Goal: Task Accomplishment & Management: Manage account settings

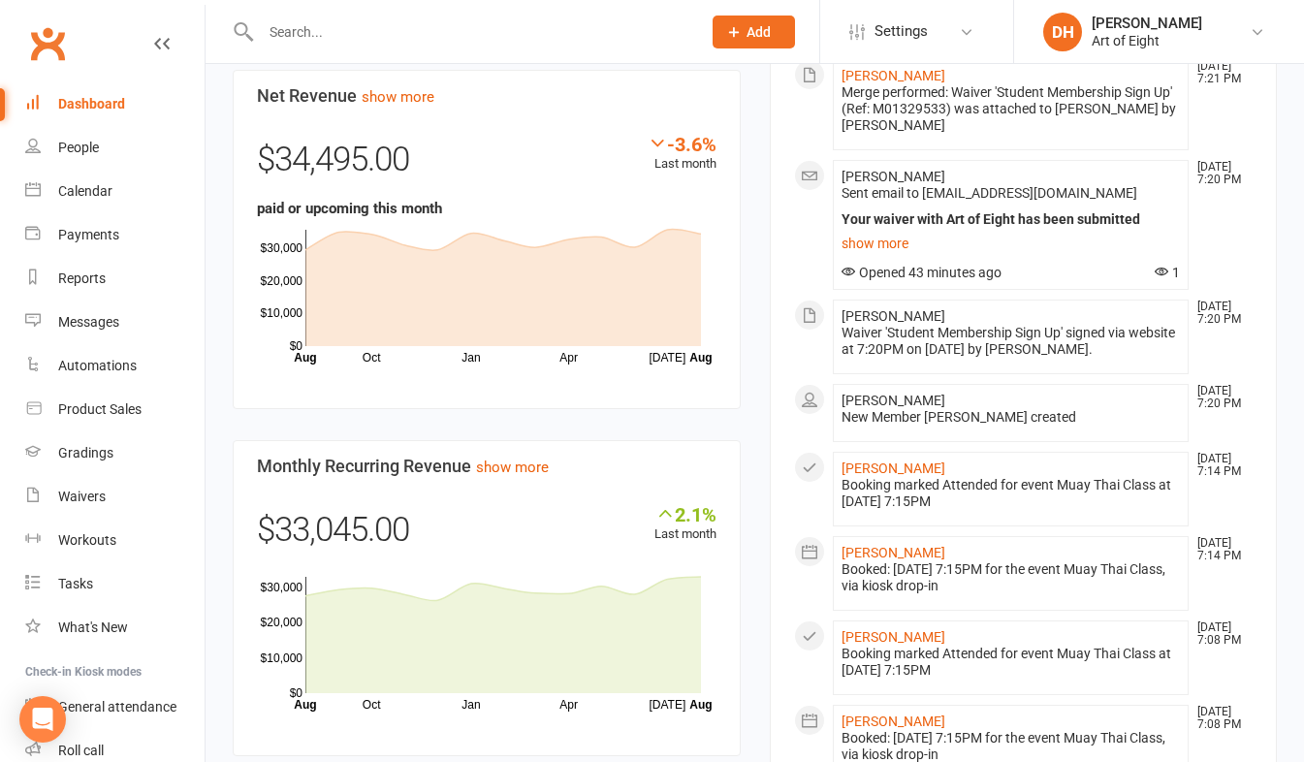
click at [304, 29] on input "text" at bounding box center [471, 31] width 432 height 27
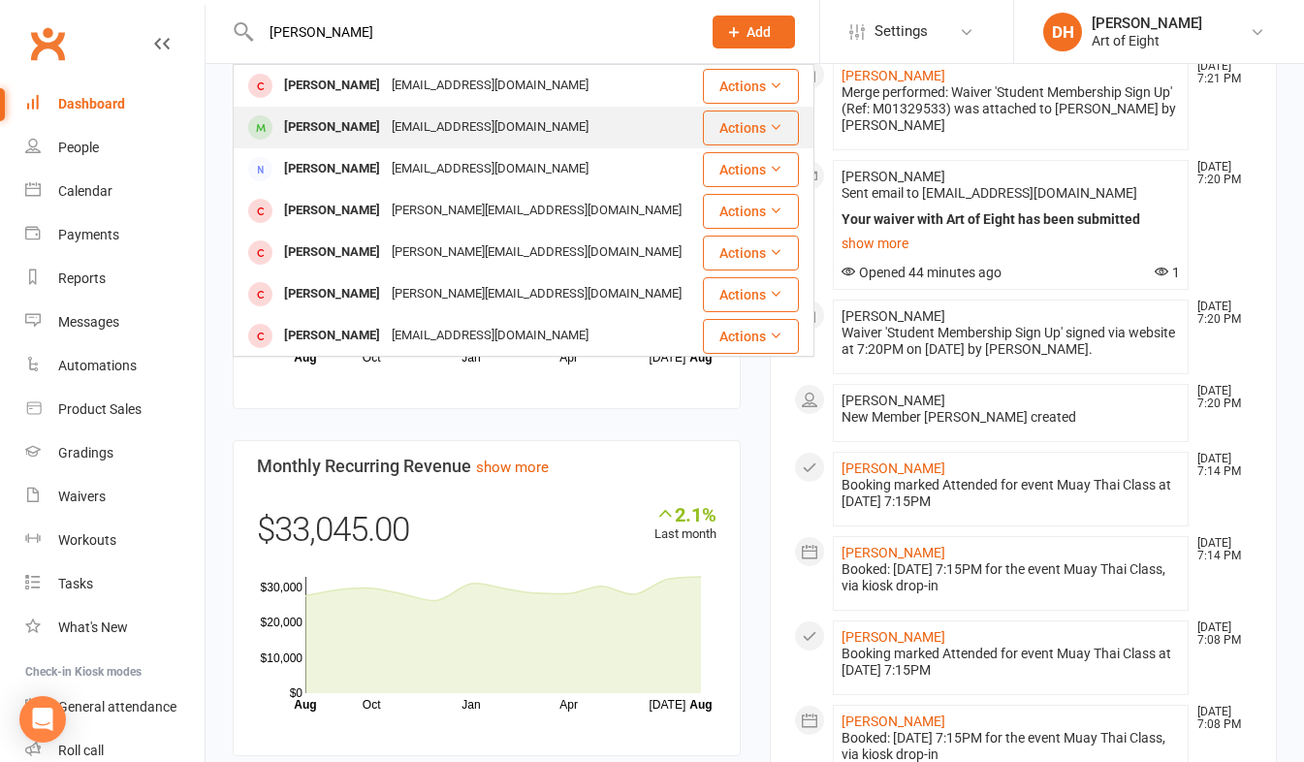
type input "[PERSON_NAME]"
click at [334, 126] on div "[PERSON_NAME]" at bounding box center [332, 127] width 108 height 28
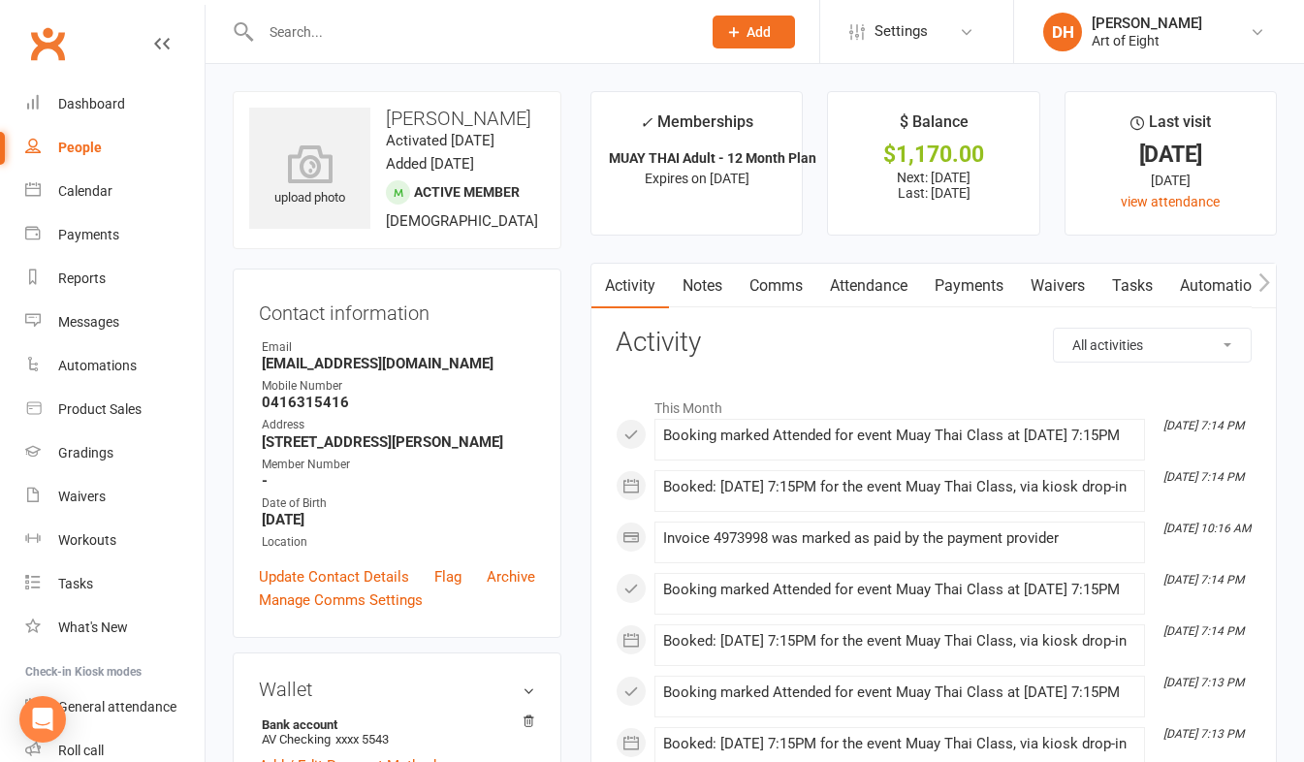
click at [981, 286] on link "Payments" at bounding box center [969, 286] width 96 height 45
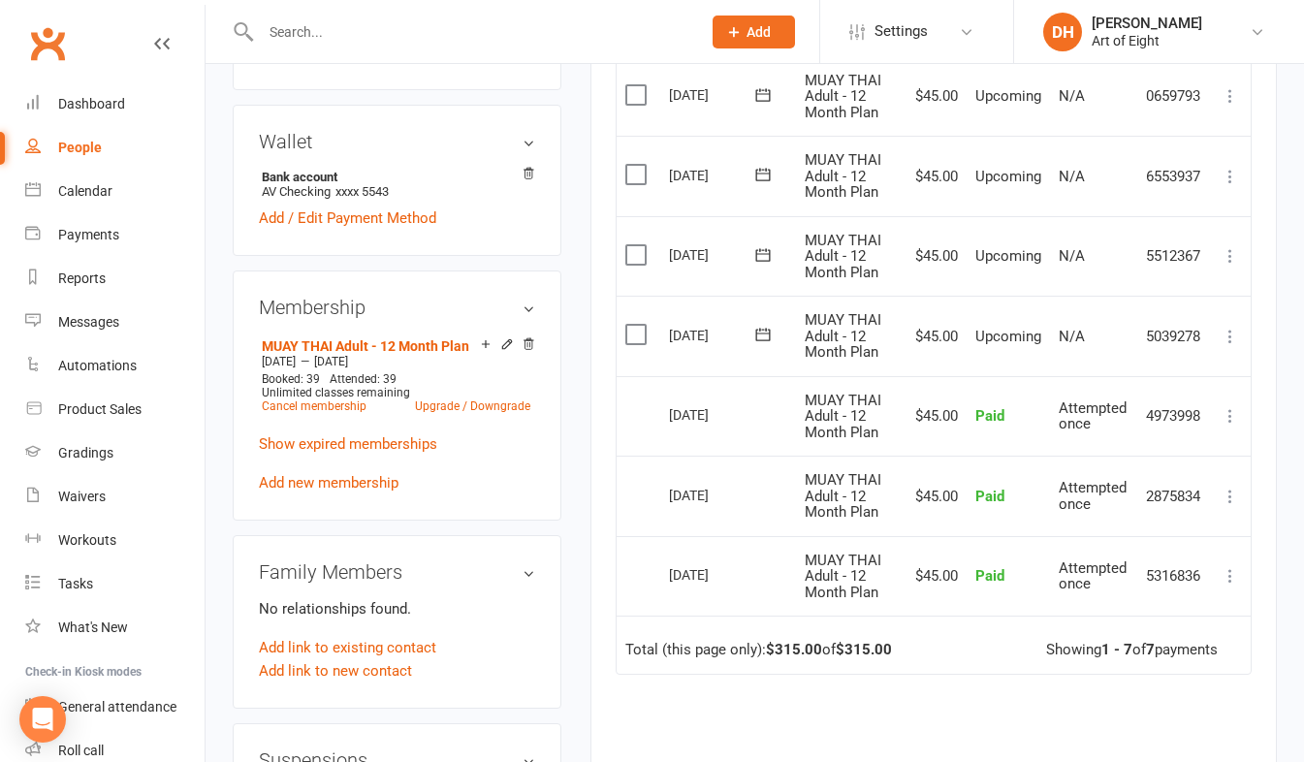
scroll to position [582, 0]
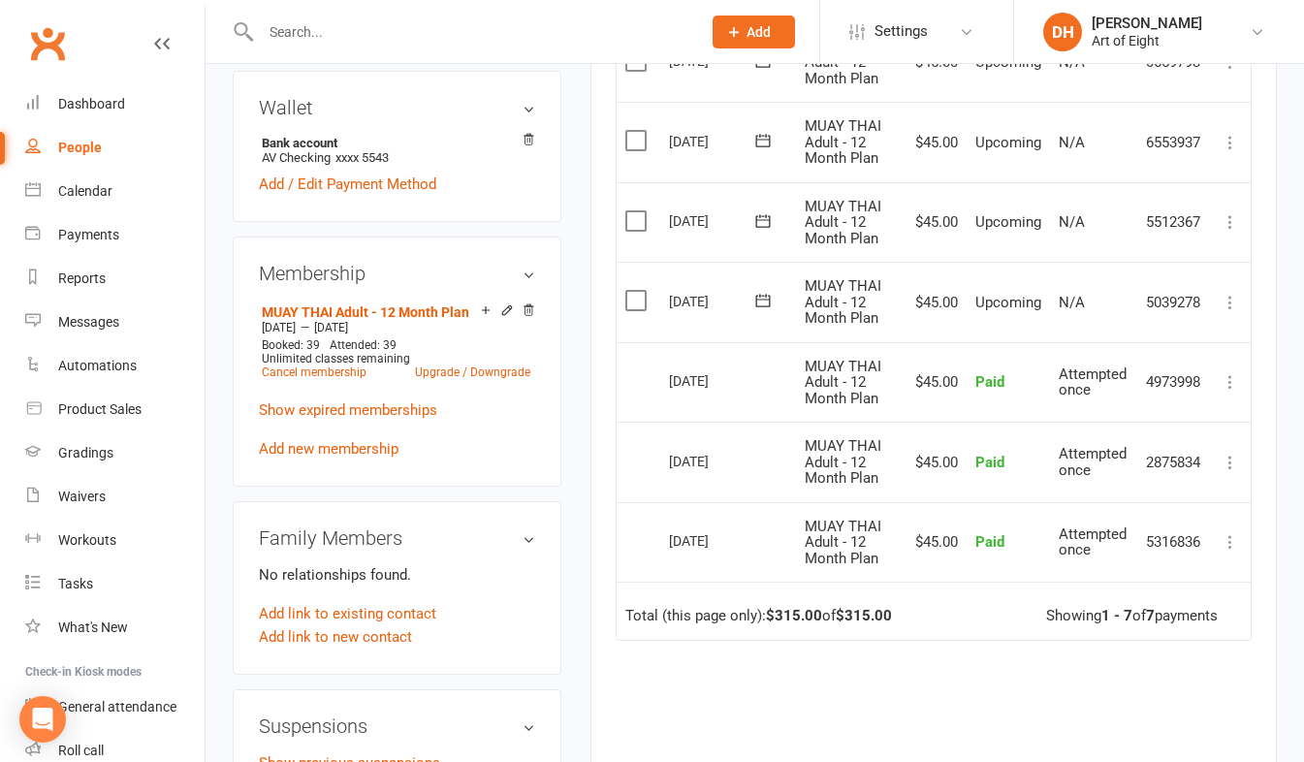
click at [1228, 304] on icon at bounding box center [1230, 302] width 19 height 19
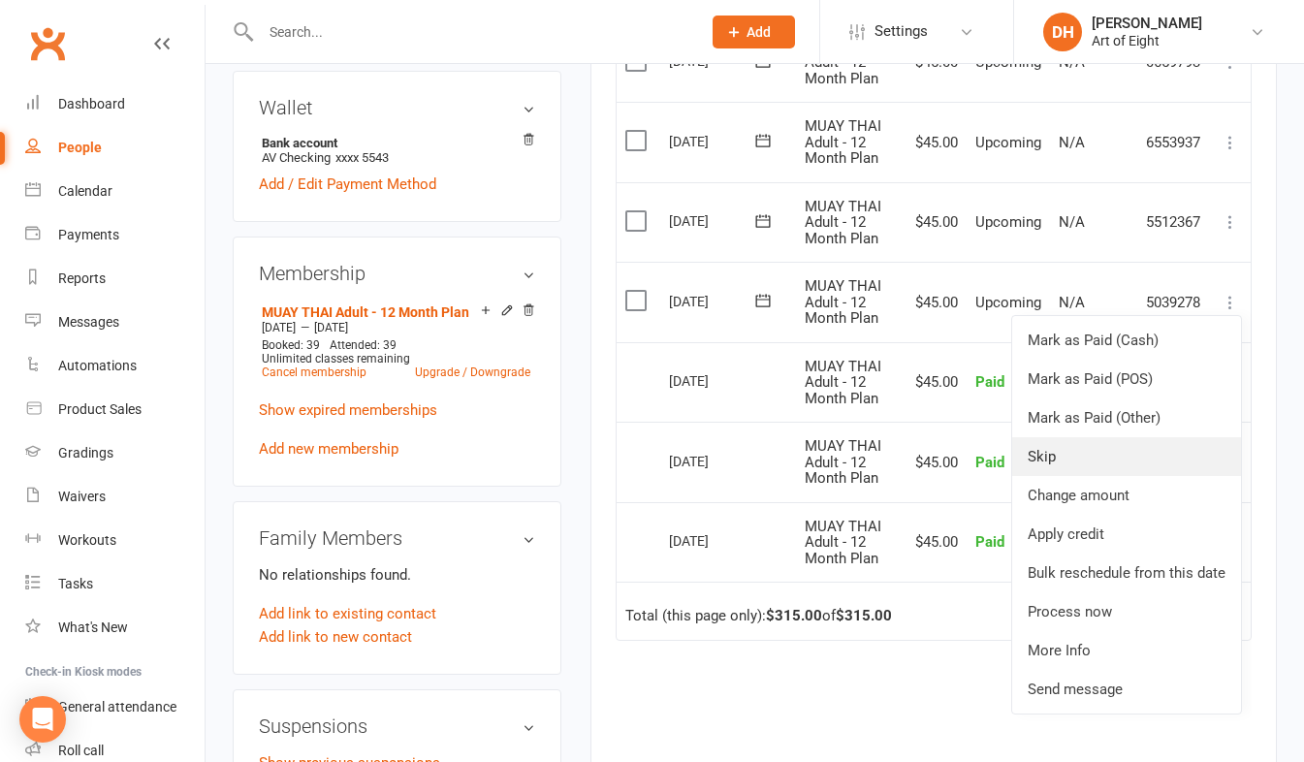
click at [1052, 456] on link "Skip" at bounding box center [1126, 456] width 229 height 39
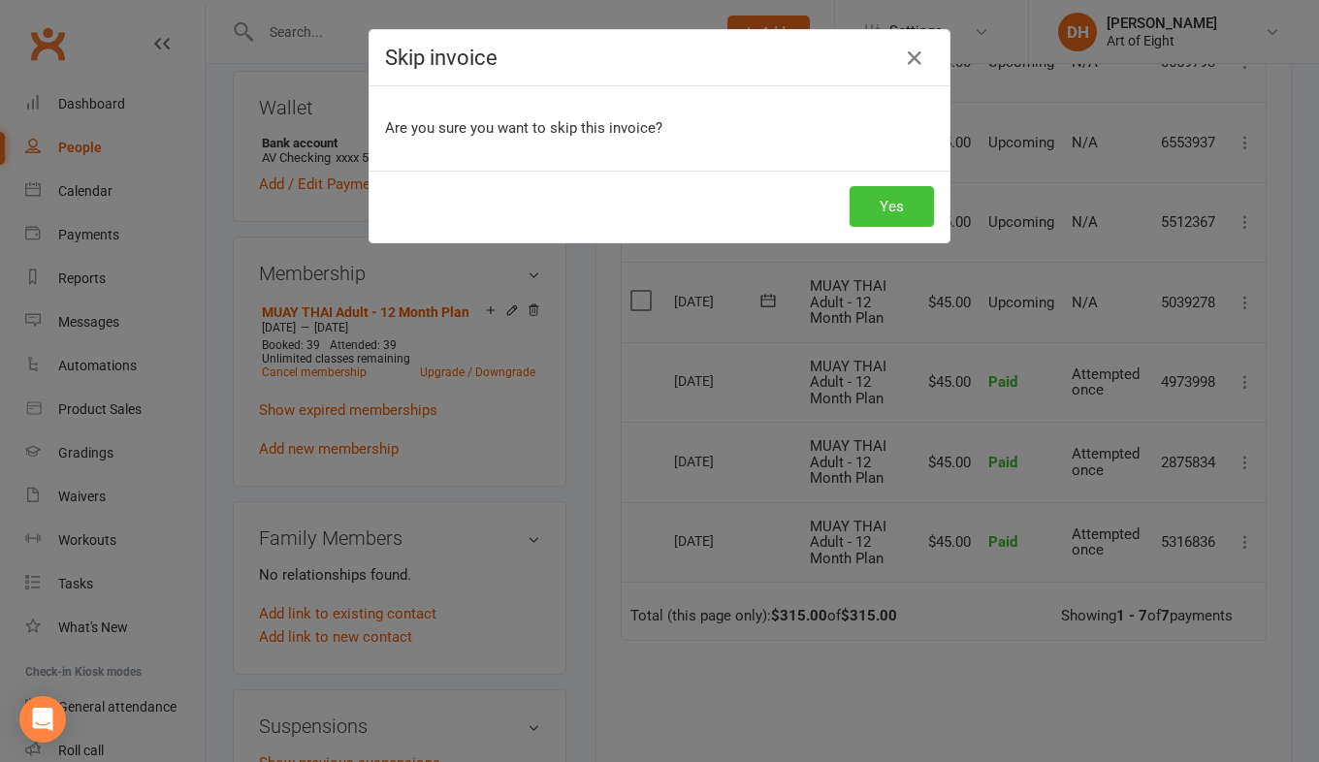
click at [891, 191] on button "Yes" at bounding box center [891, 206] width 84 height 41
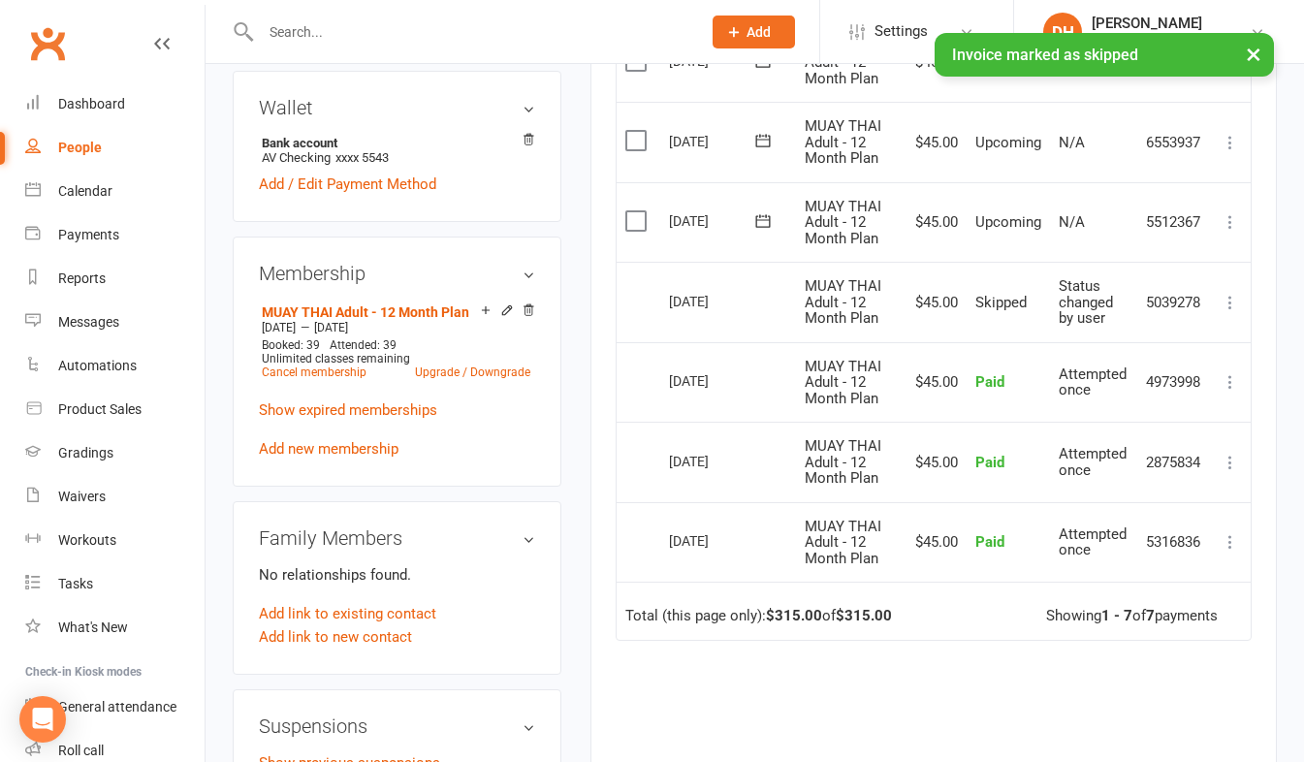
click at [1228, 222] on icon at bounding box center [1230, 221] width 19 height 19
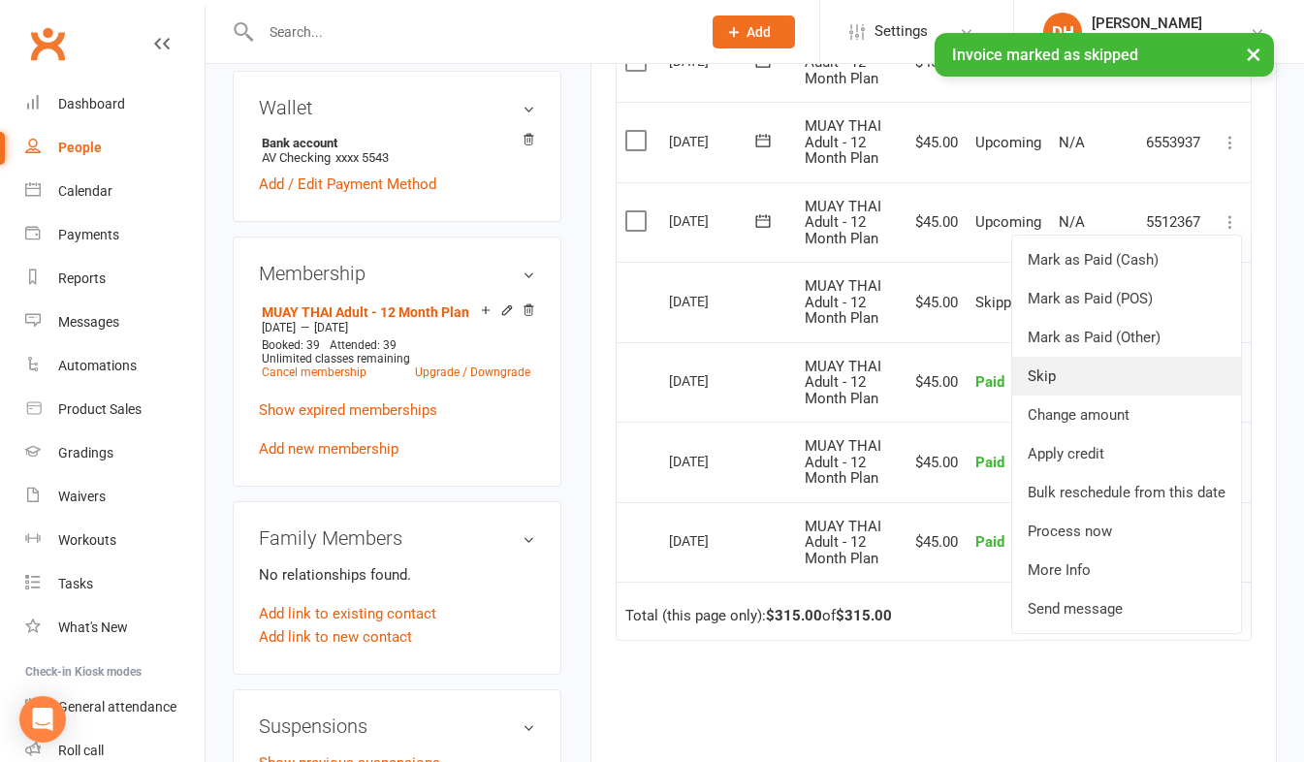
click at [1077, 370] on link "Skip" at bounding box center [1126, 376] width 229 height 39
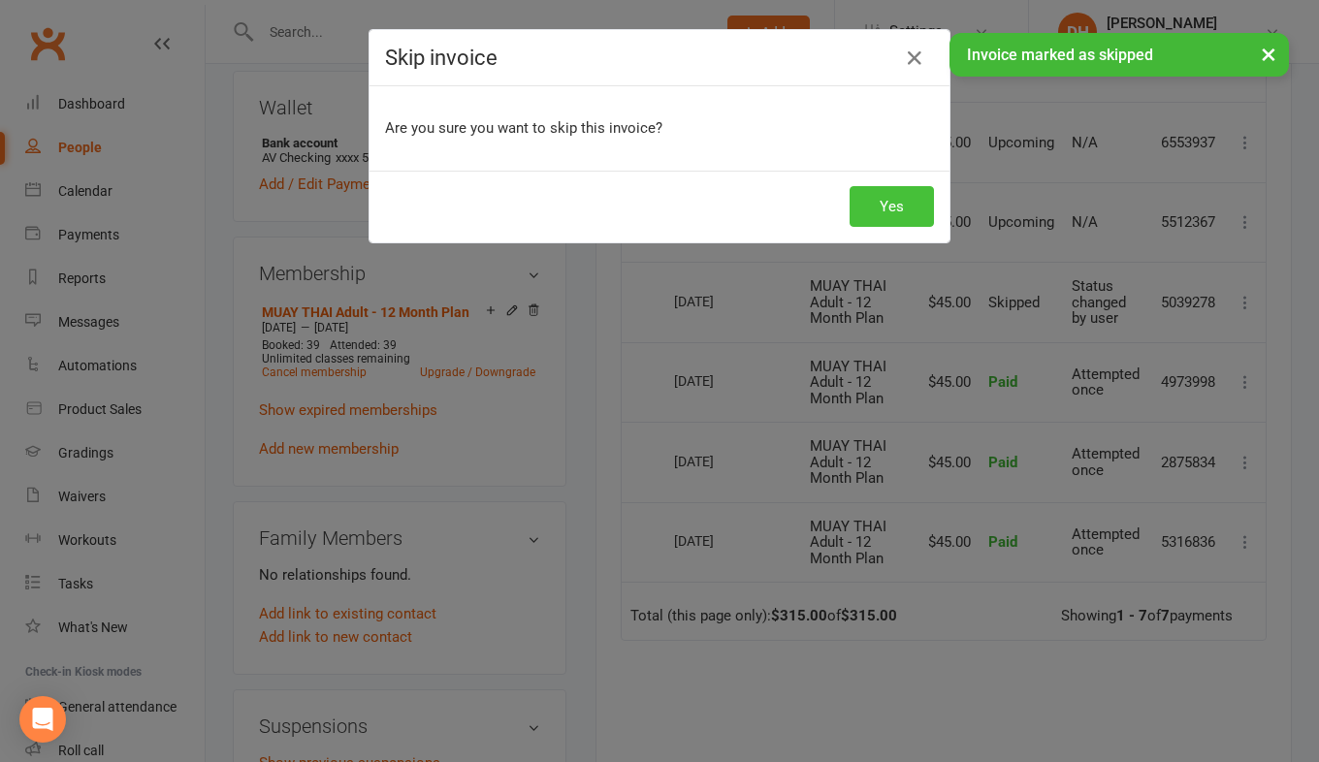
click at [902, 207] on button "Yes" at bounding box center [891, 206] width 84 height 41
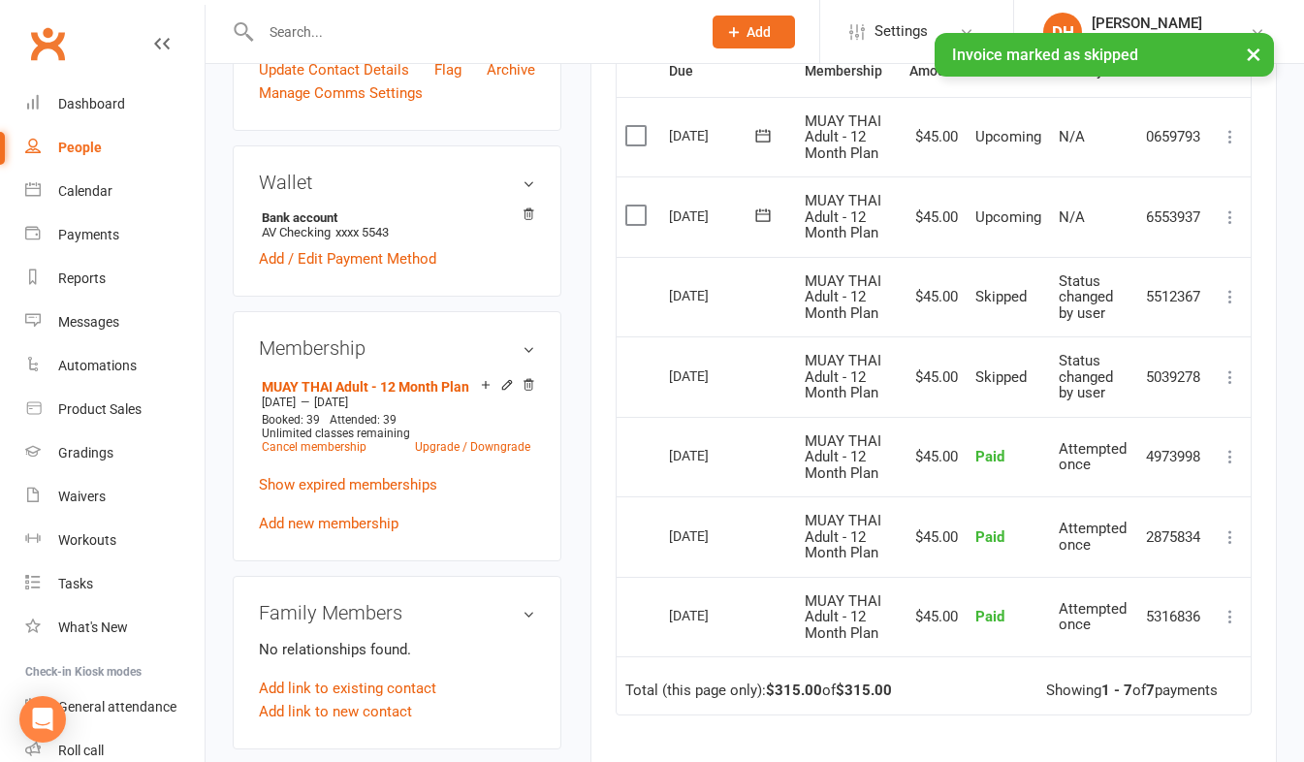
scroll to position [485, 0]
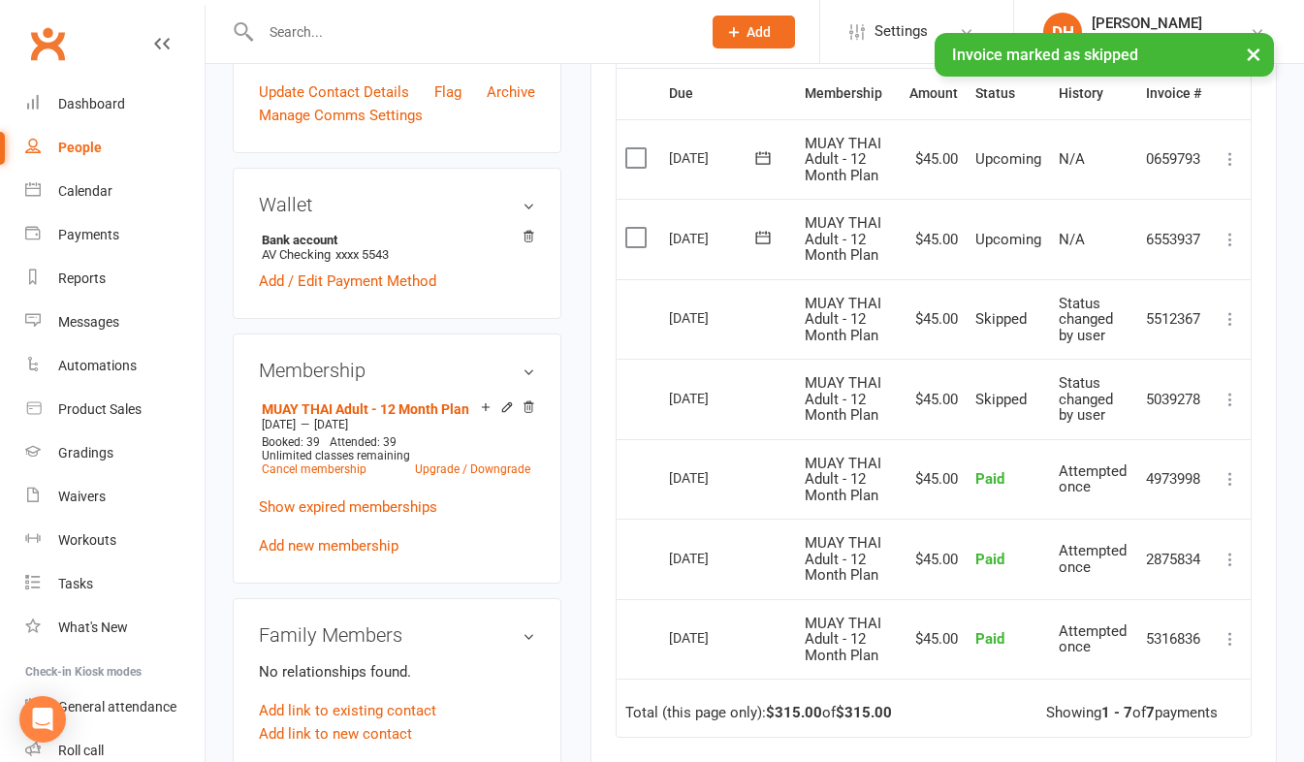
click at [1232, 242] on icon at bounding box center [1230, 239] width 19 height 19
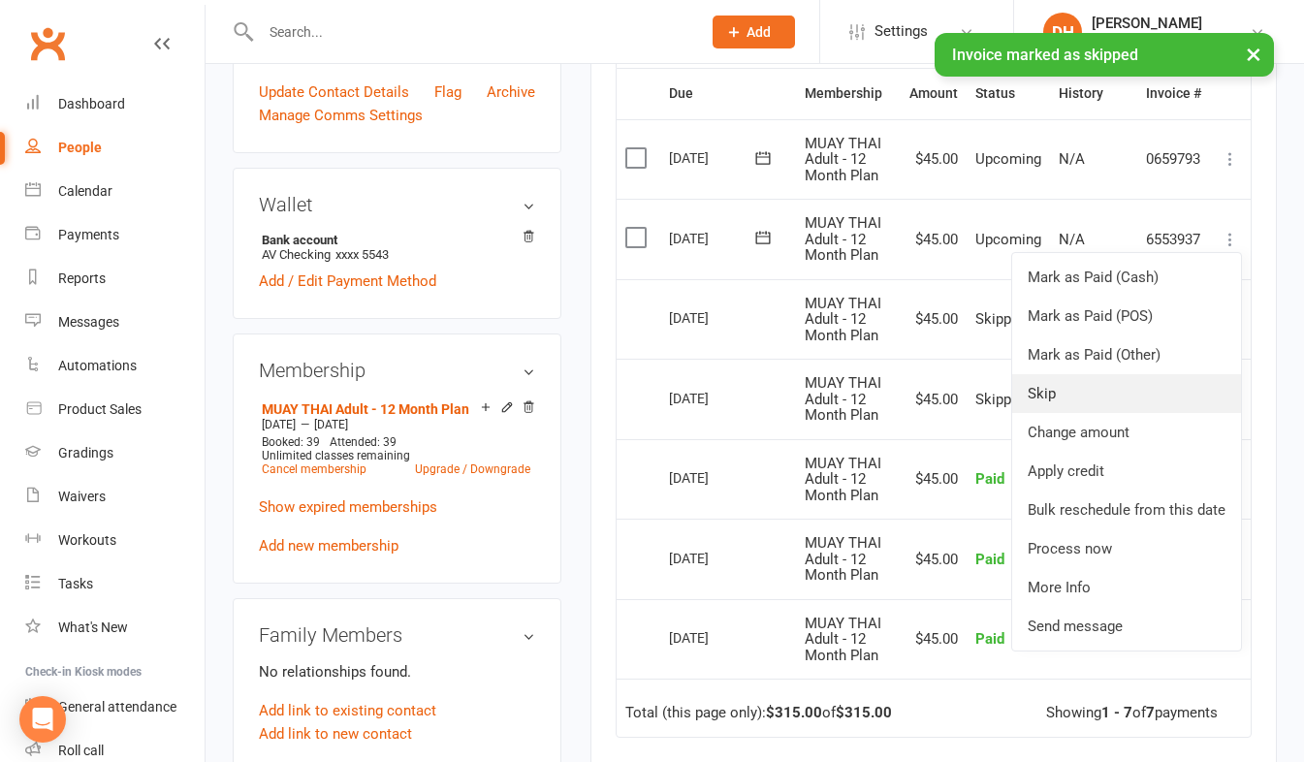
click at [1075, 398] on link "Skip" at bounding box center [1126, 393] width 229 height 39
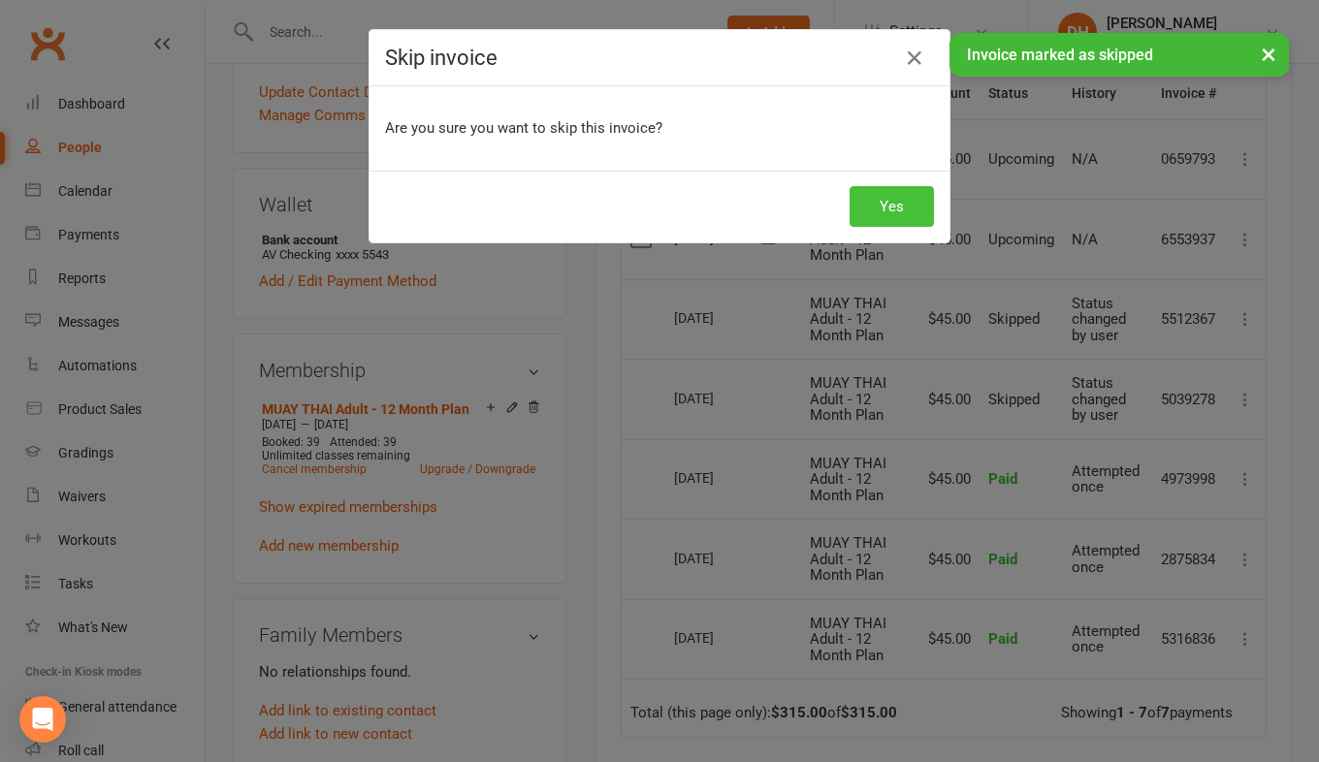
click at [868, 199] on button "Yes" at bounding box center [891, 206] width 84 height 41
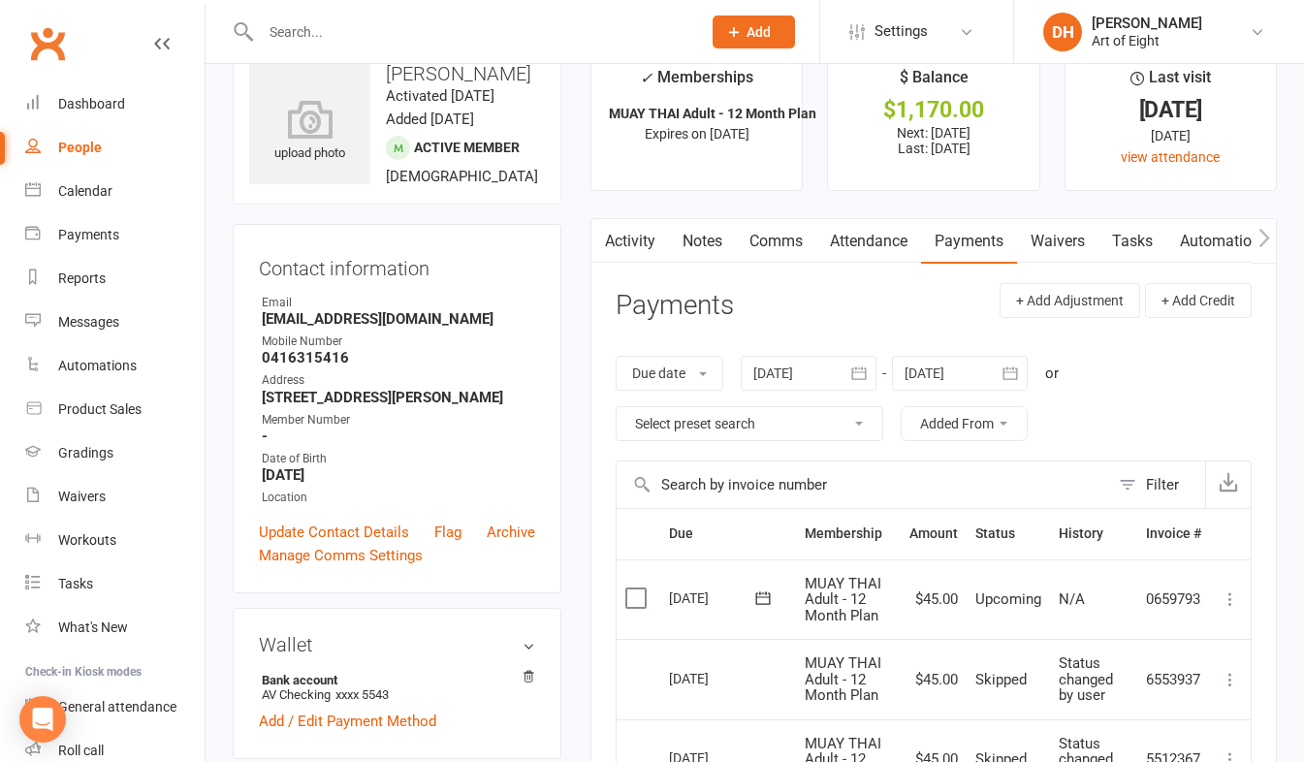
scroll to position [0, 0]
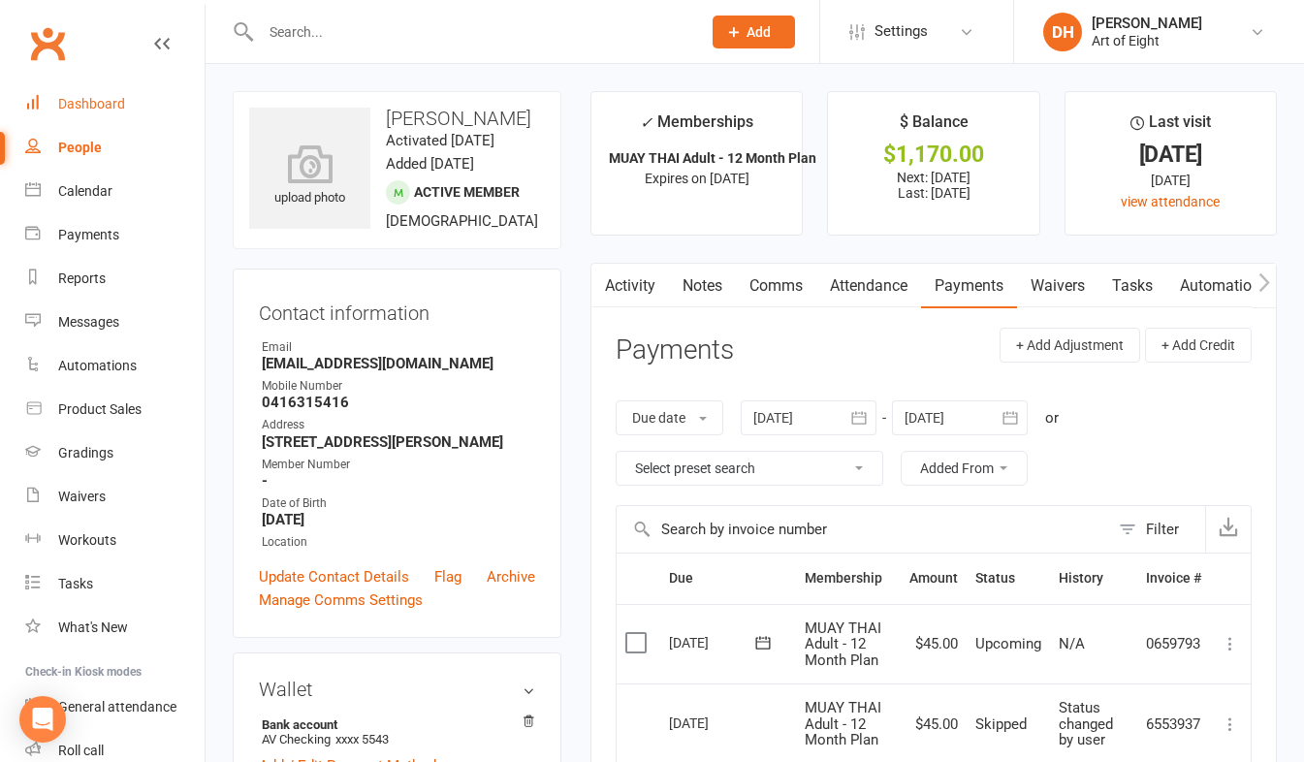
click at [94, 91] on link "Dashboard" at bounding box center [114, 104] width 179 height 44
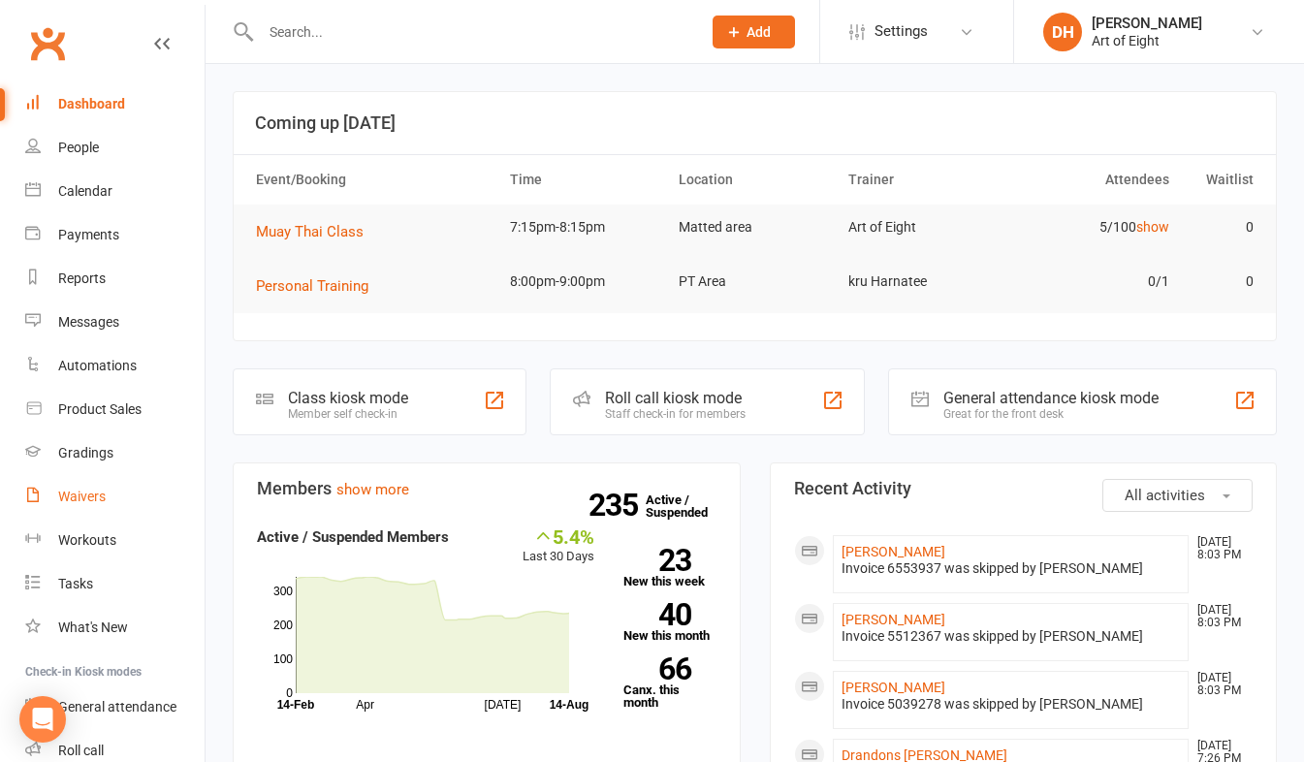
click at [78, 500] on div "Waivers" at bounding box center [82, 497] width 48 height 16
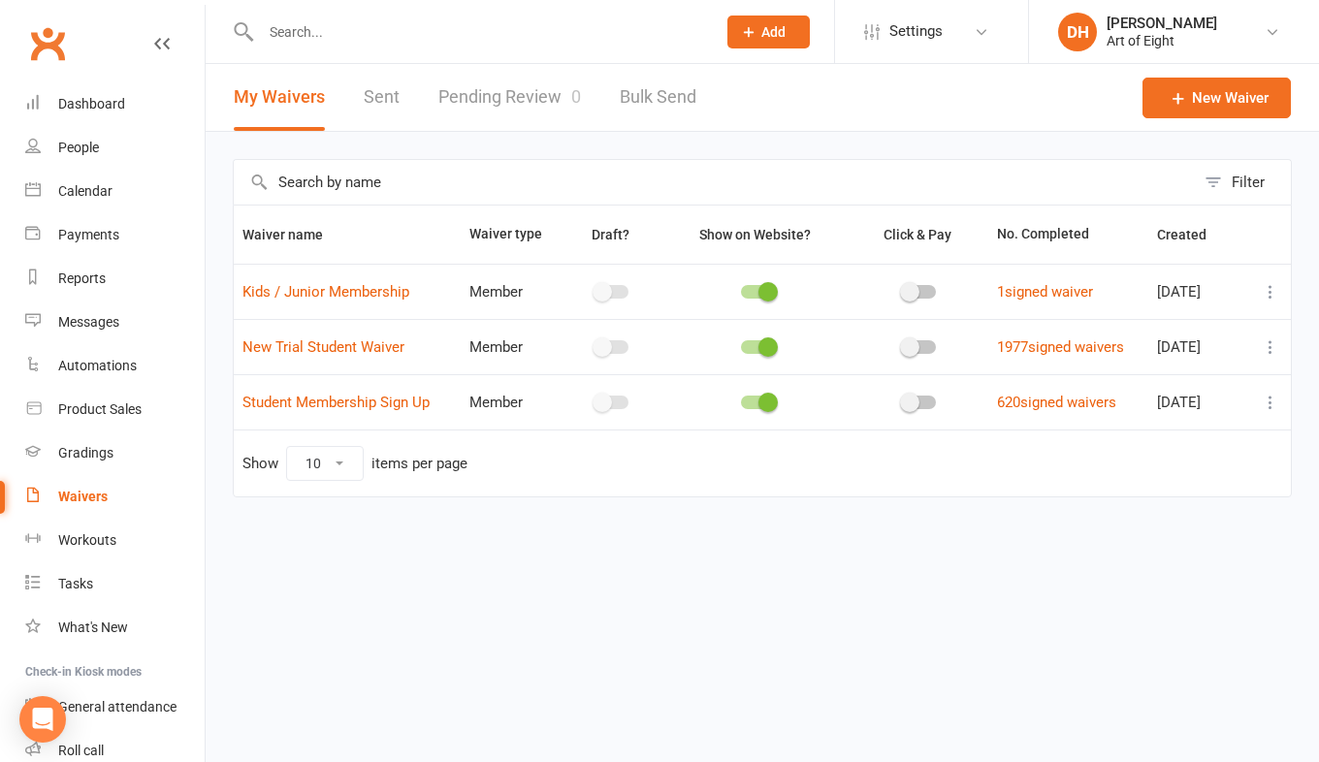
click at [491, 97] on link "Pending Review 0" at bounding box center [509, 97] width 143 height 67
select select "50"
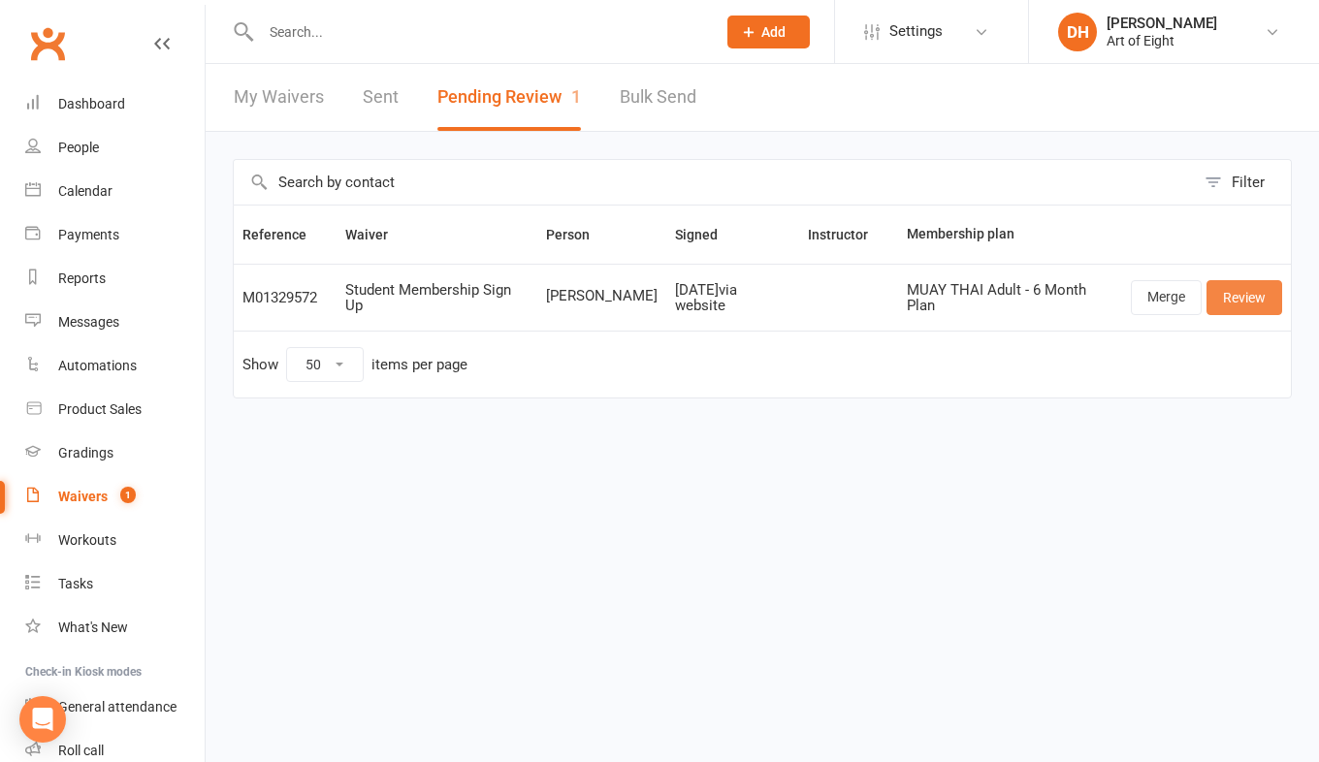
click at [1228, 291] on link "Review" at bounding box center [1244, 297] width 76 height 35
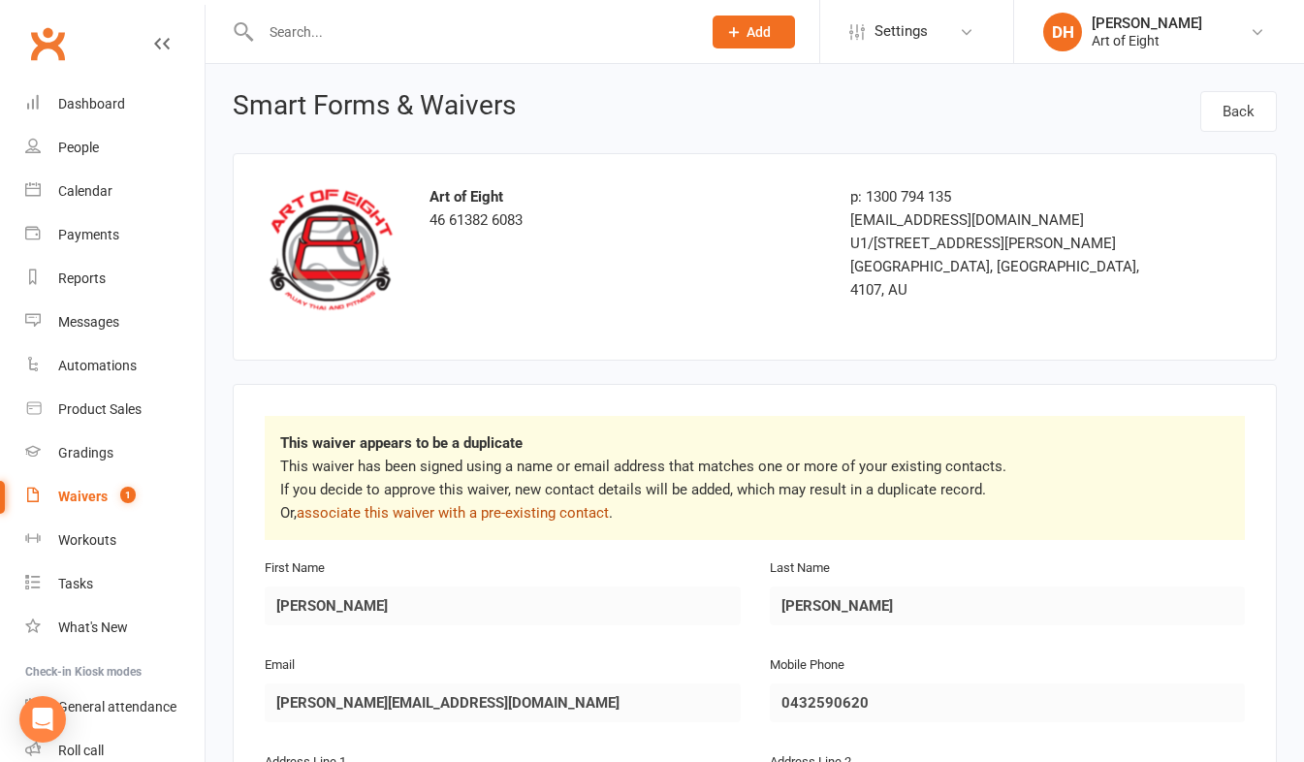
click at [541, 504] on link "associate this waiver with a pre-existing contact" at bounding box center [453, 512] width 312 height 17
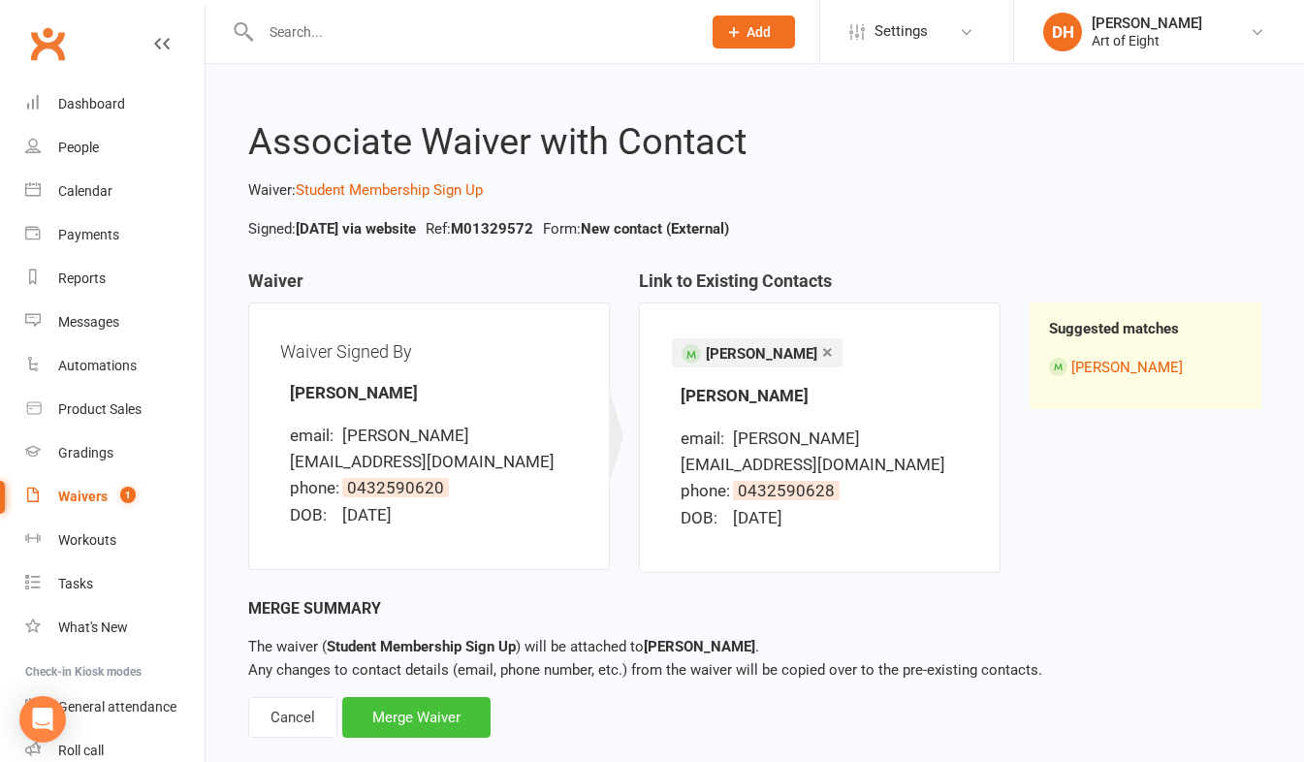
click at [453, 697] on div "Merge Waiver" at bounding box center [416, 717] width 148 height 41
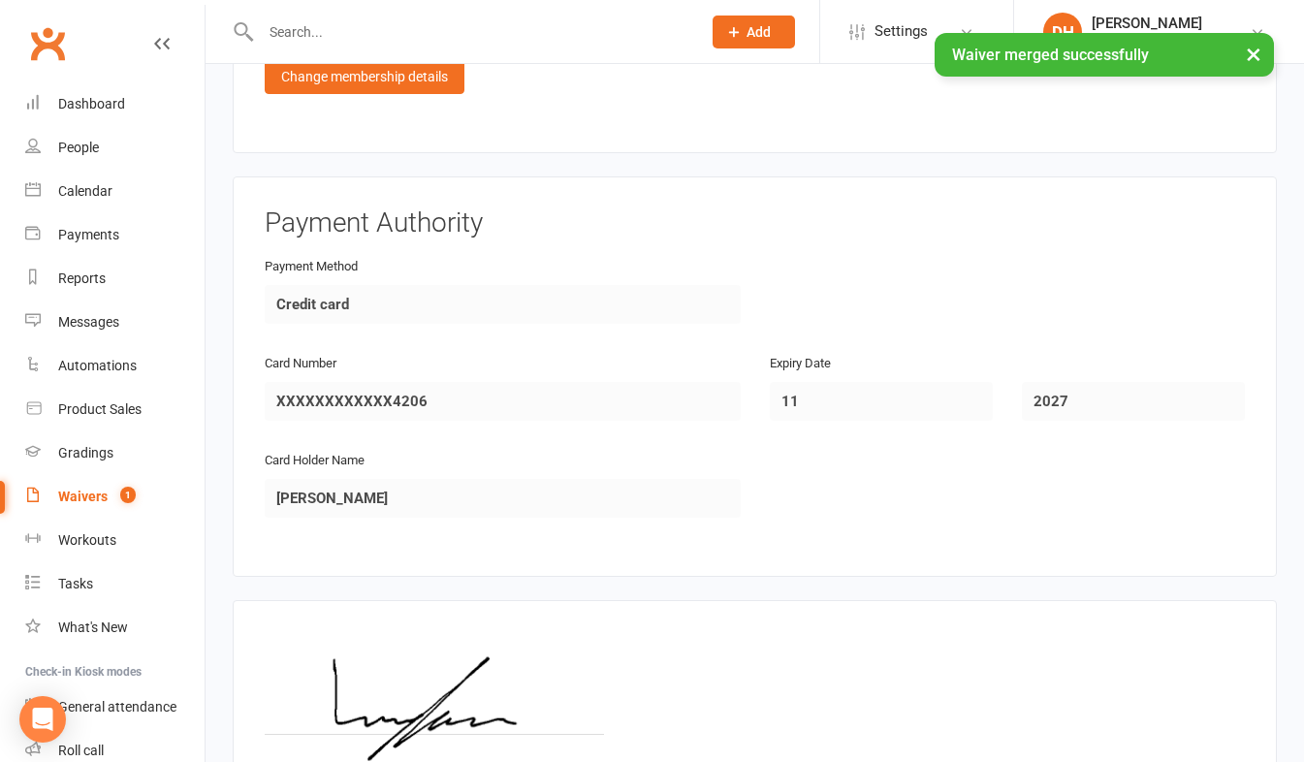
scroll to position [2288, 0]
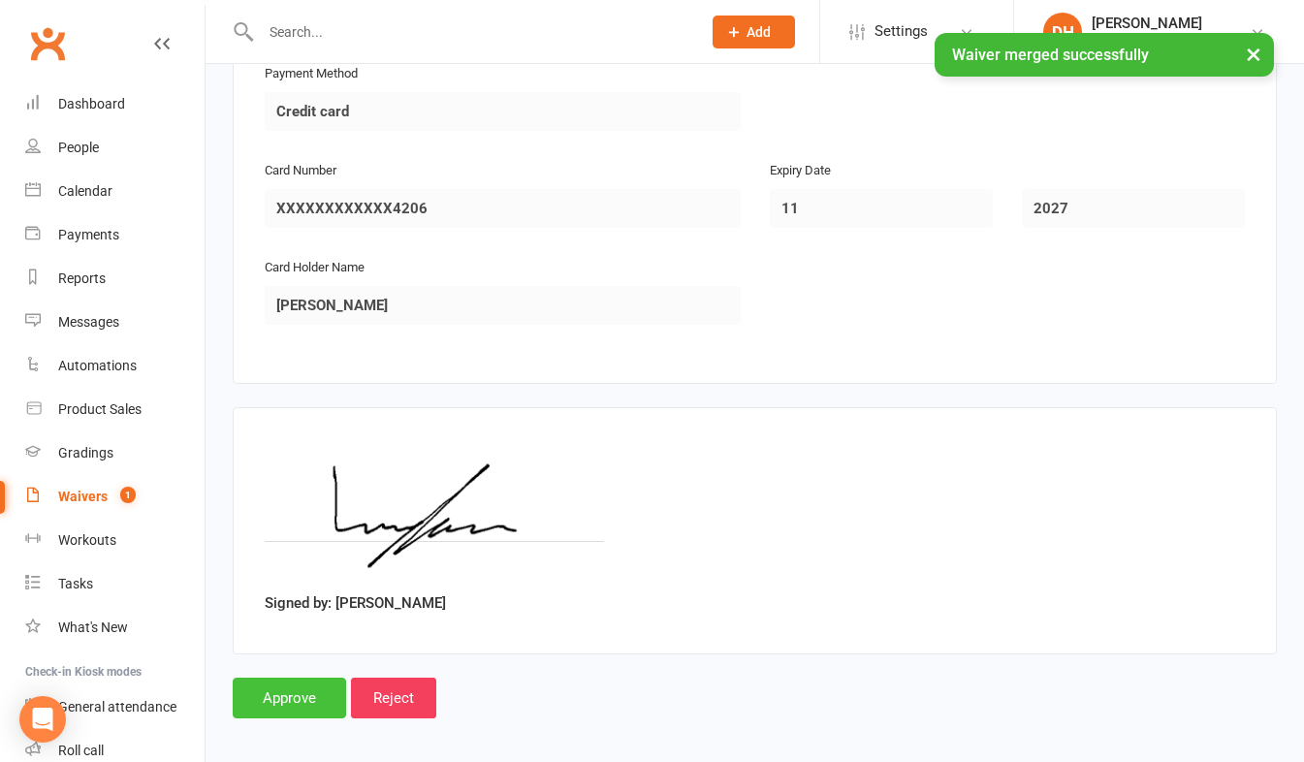
click at [307, 678] on input "Approve" at bounding box center [289, 698] width 113 height 41
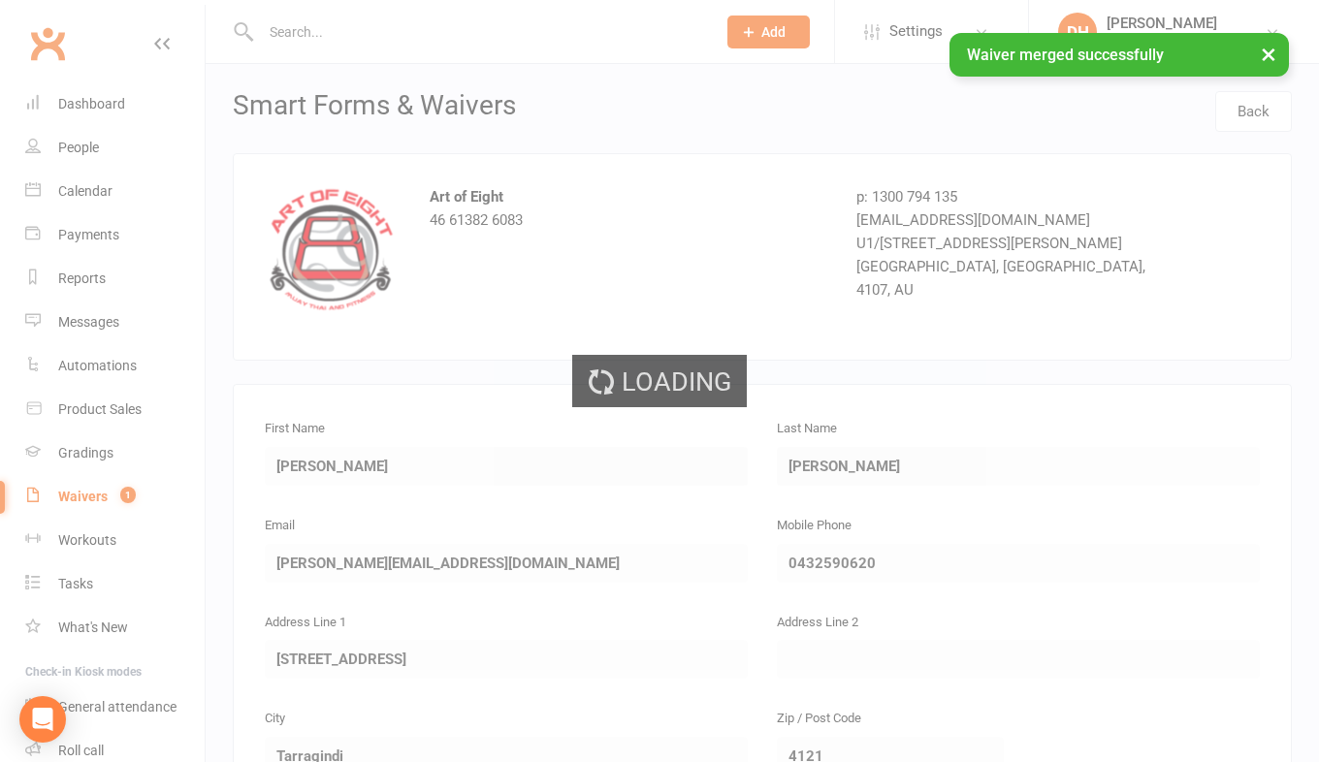
select select "50"
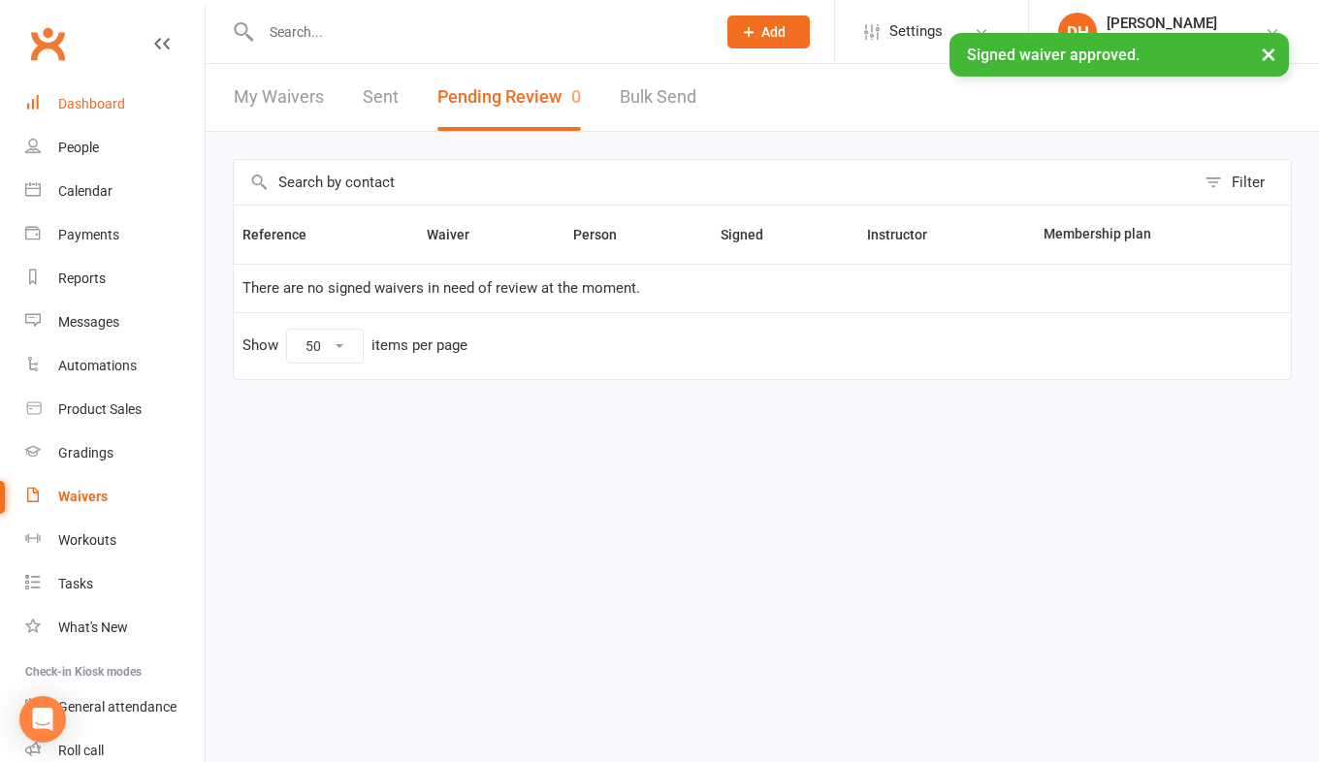
drag, startPoint x: 81, startPoint y: 106, endPoint x: 82, endPoint y: 96, distance: 9.7
click at [81, 105] on div "Dashboard" at bounding box center [91, 104] width 67 height 16
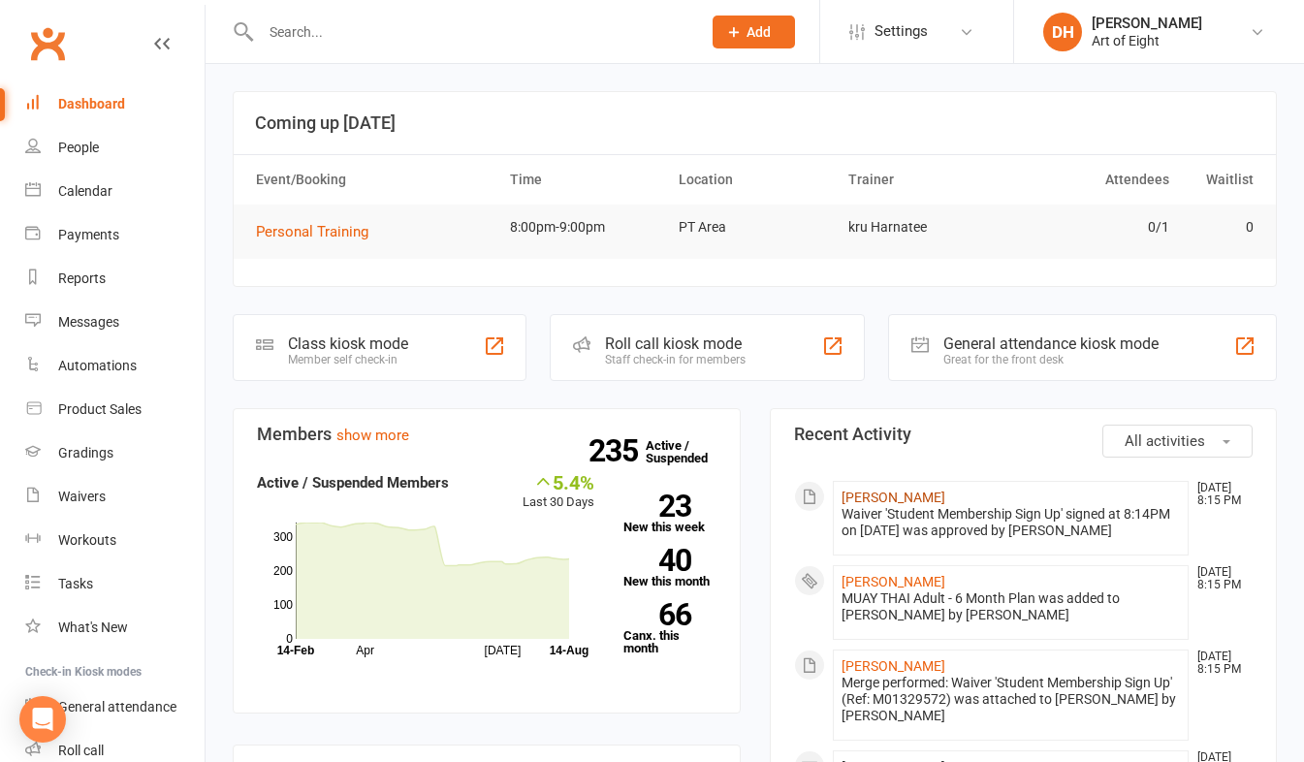
click at [884, 497] on link "[PERSON_NAME]" at bounding box center [894, 498] width 104 height 16
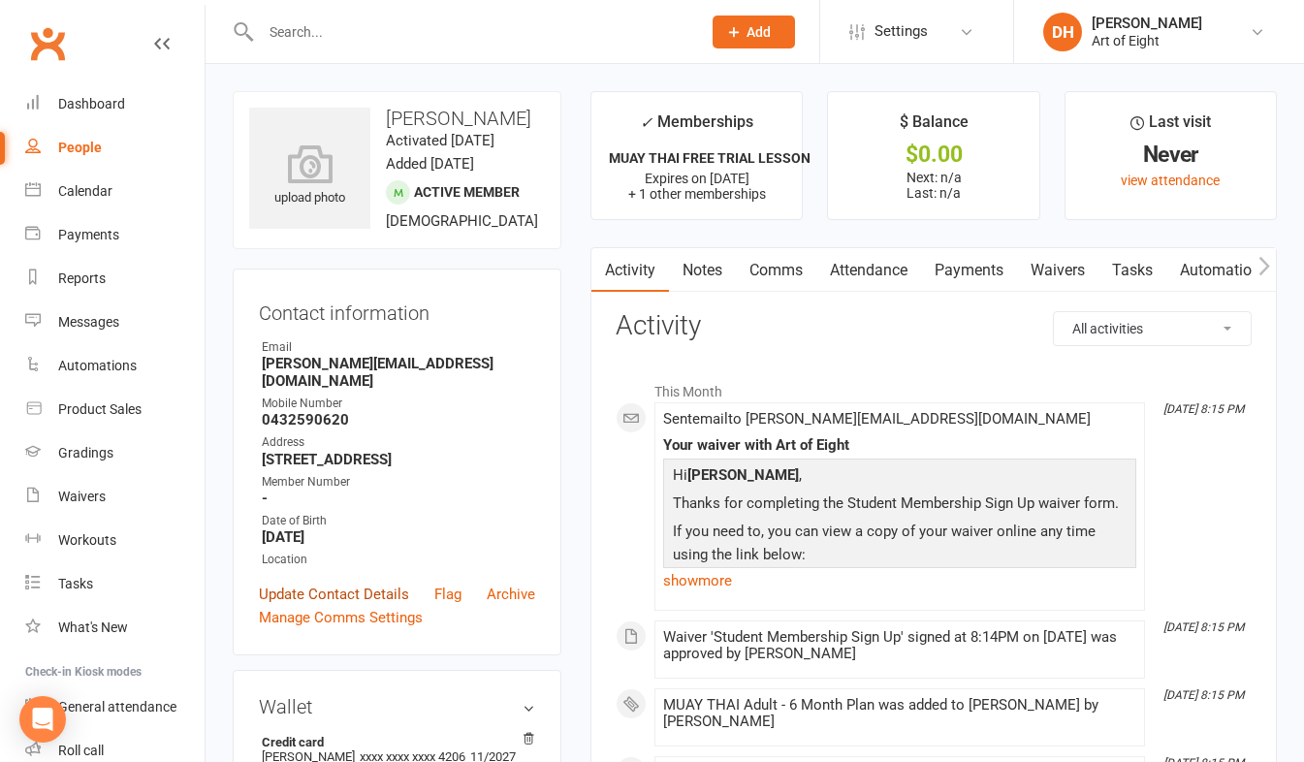
click at [366, 596] on link "Update Contact Details" at bounding box center [334, 594] width 150 height 23
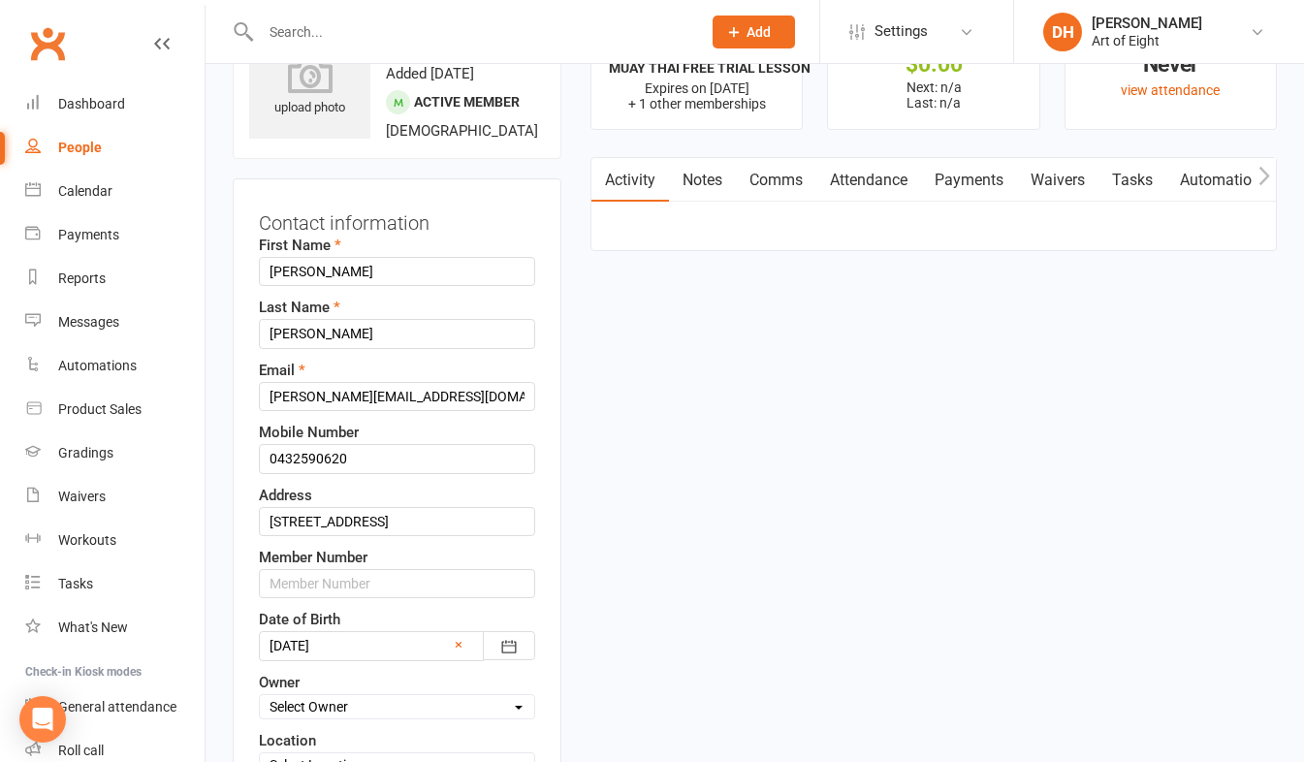
scroll to position [91, 0]
click at [368, 587] on input "text" at bounding box center [397, 582] width 276 height 29
type input "00441"
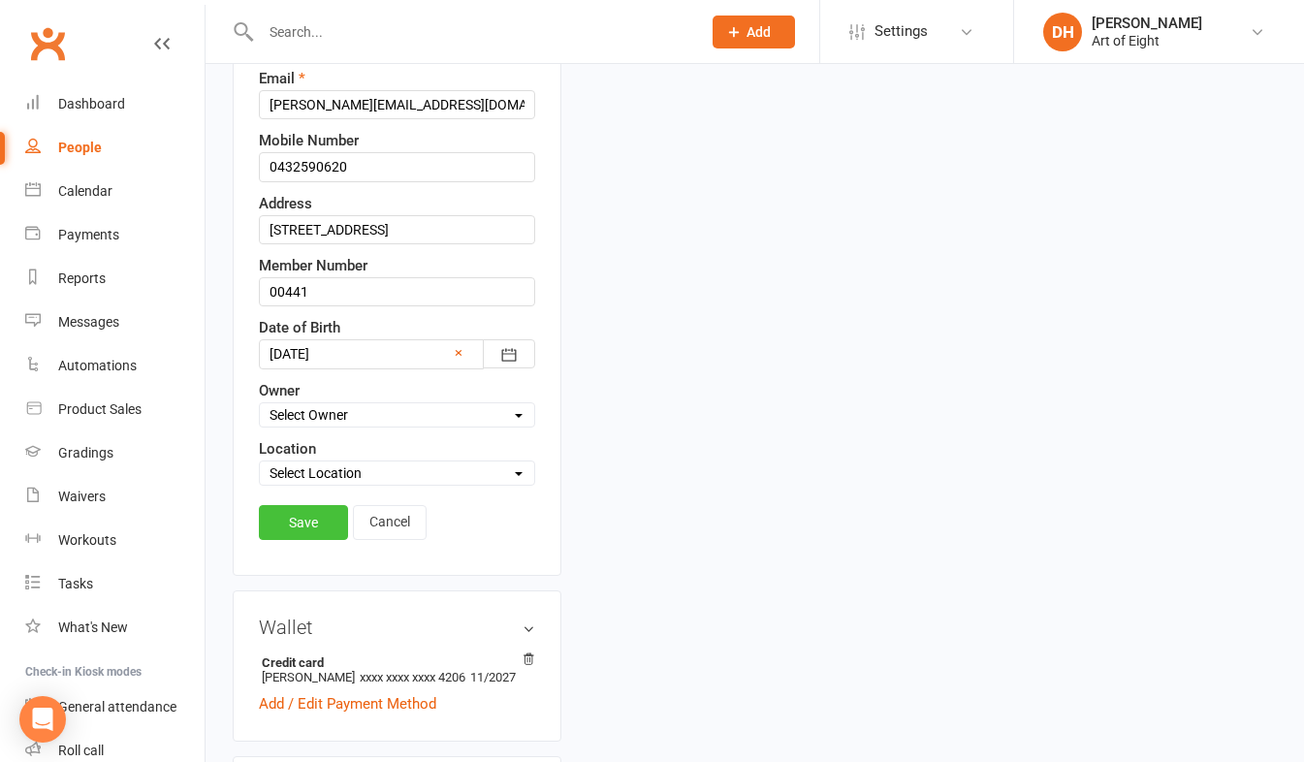
click at [299, 520] on link "Save" at bounding box center [303, 522] width 89 height 35
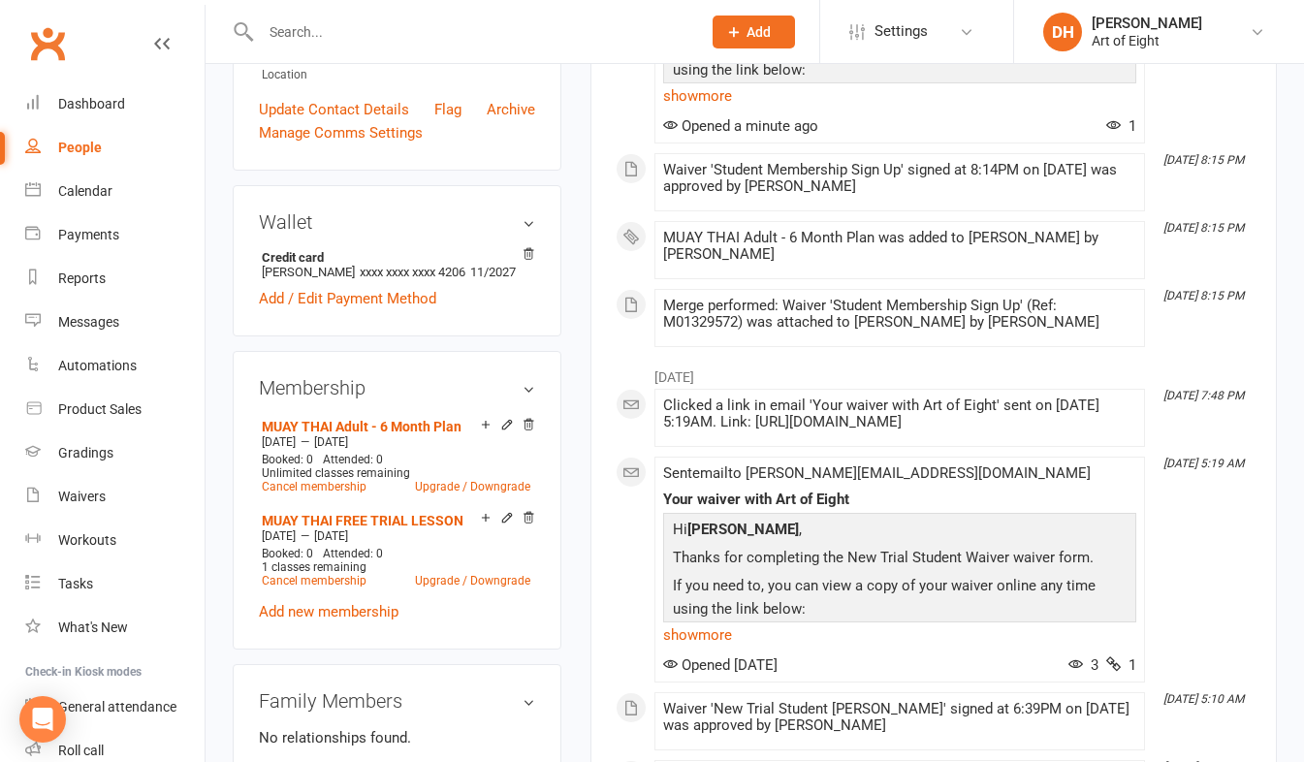
scroll to position [582, 0]
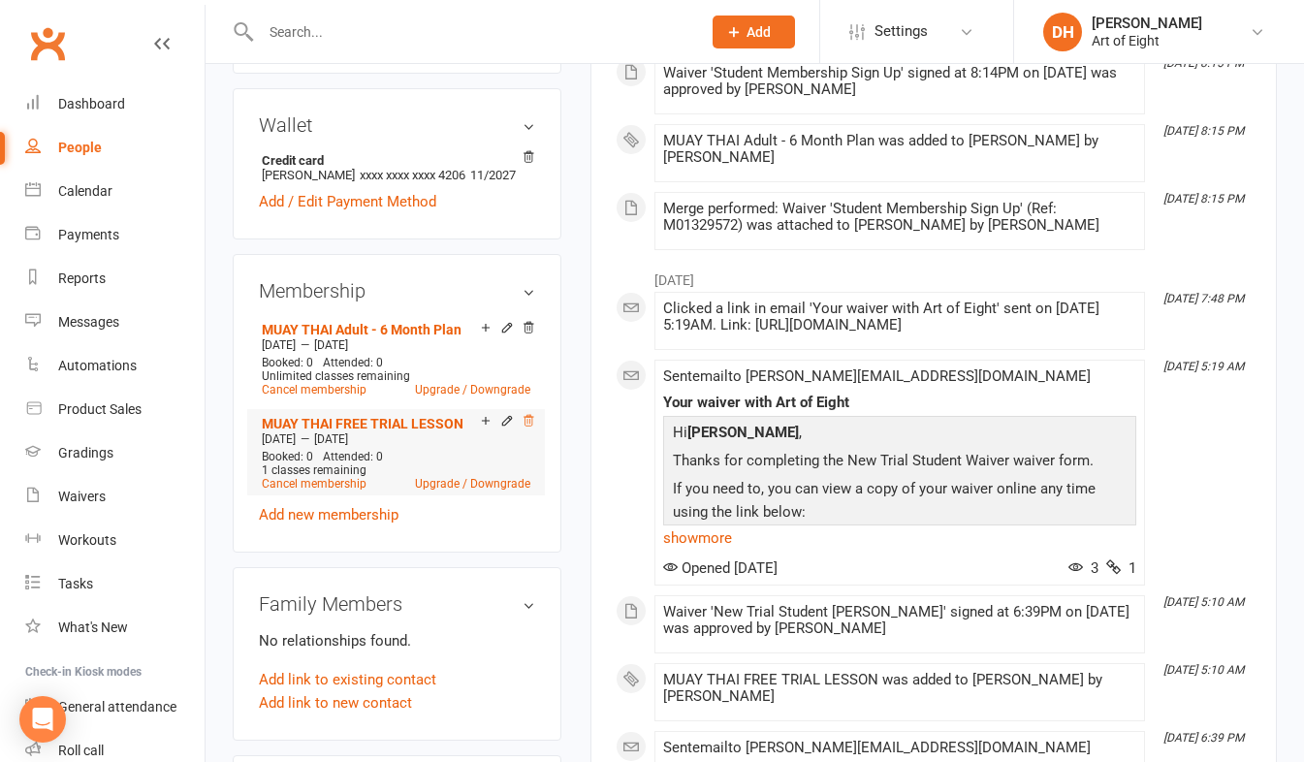
click at [525, 428] on icon at bounding box center [529, 421] width 14 height 14
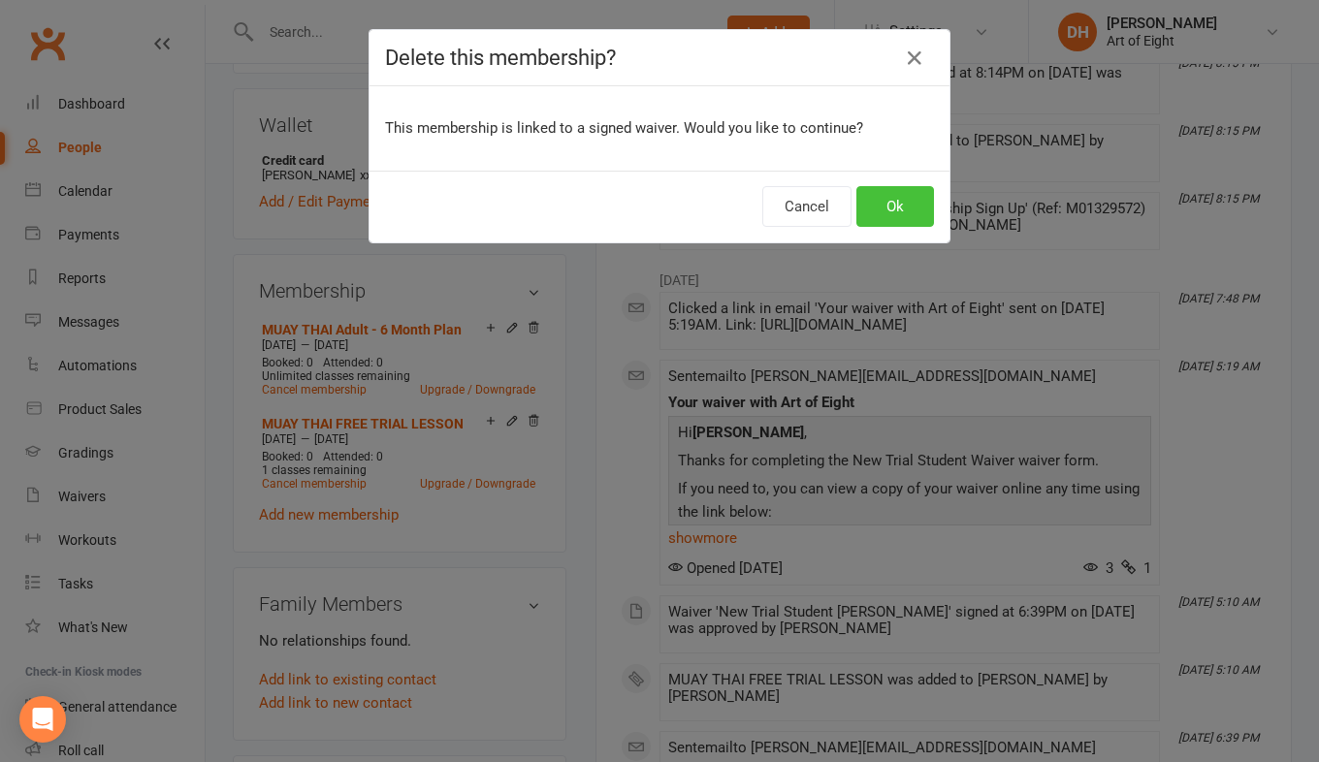
click at [904, 206] on button "Ok" at bounding box center [895, 206] width 78 height 41
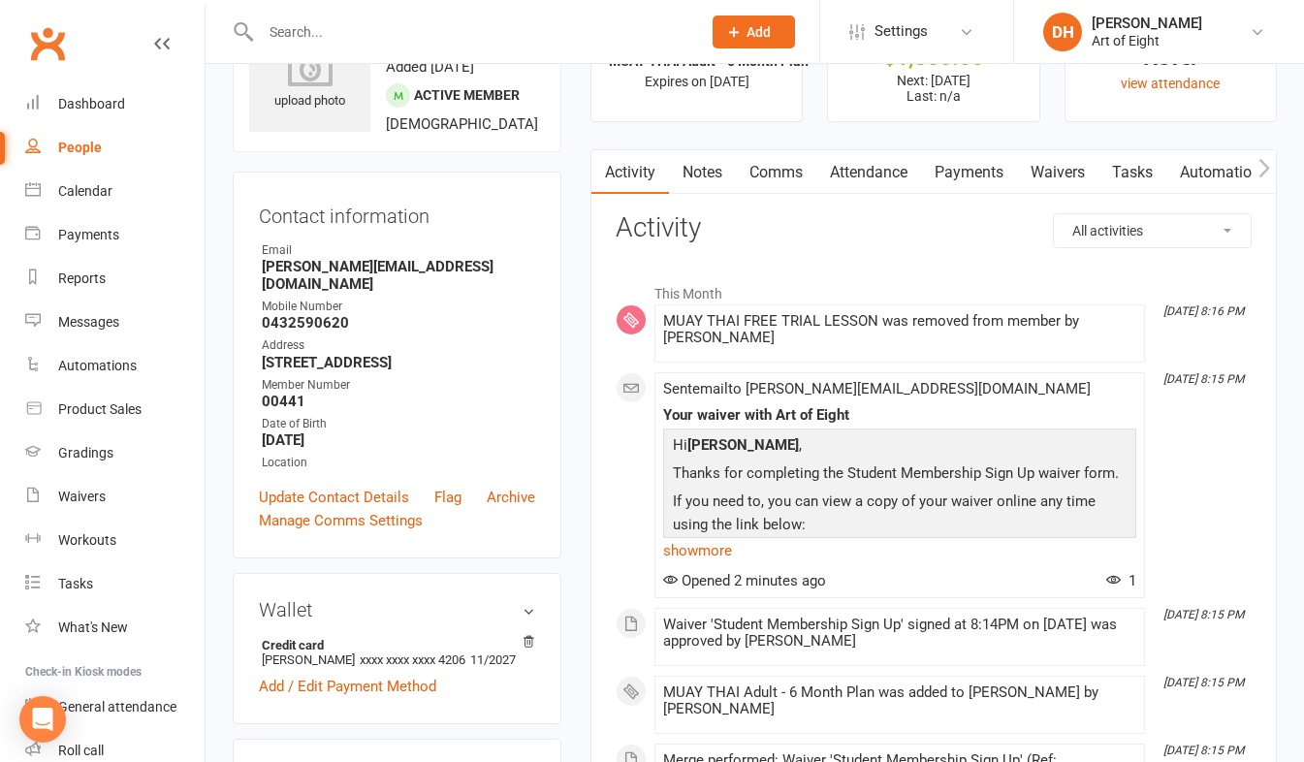
scroll to position [0, 0]
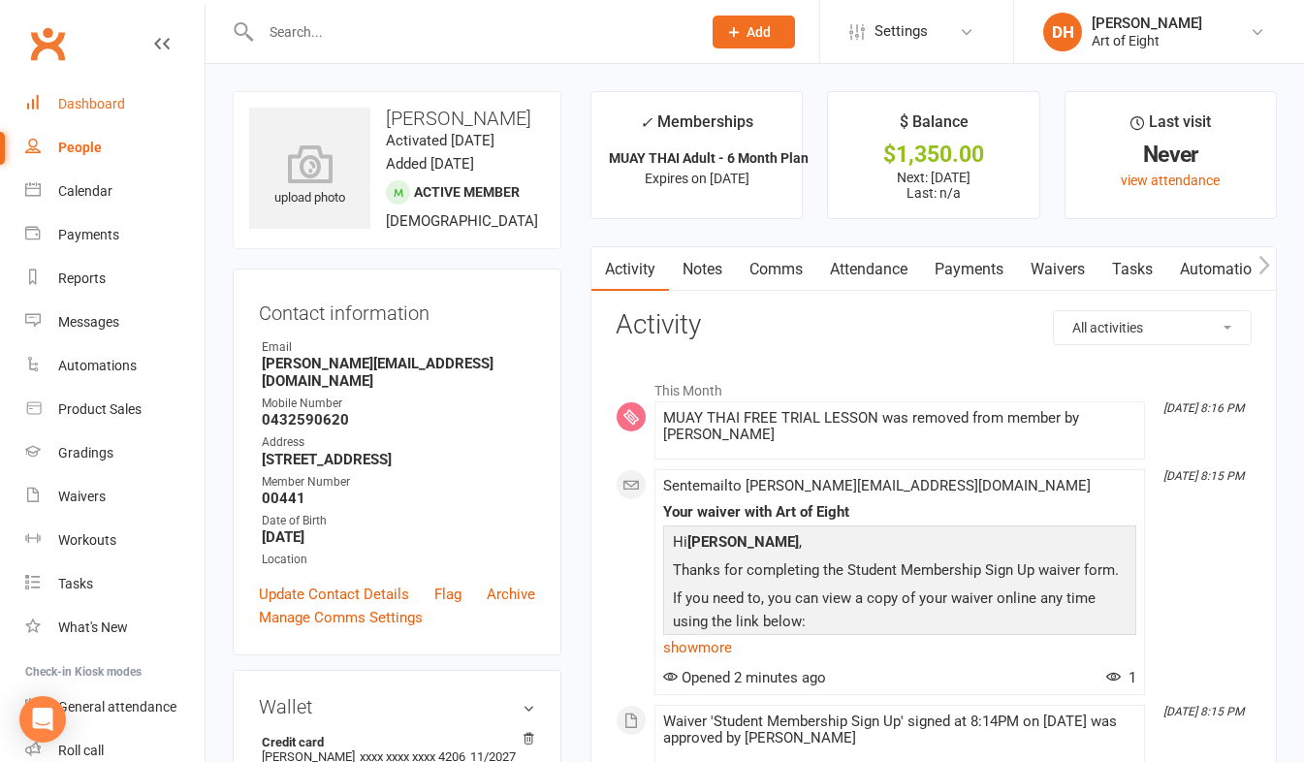
click at [98, 104] on div "Dashboard" at bounding box center [91, 104] width 67 height 16
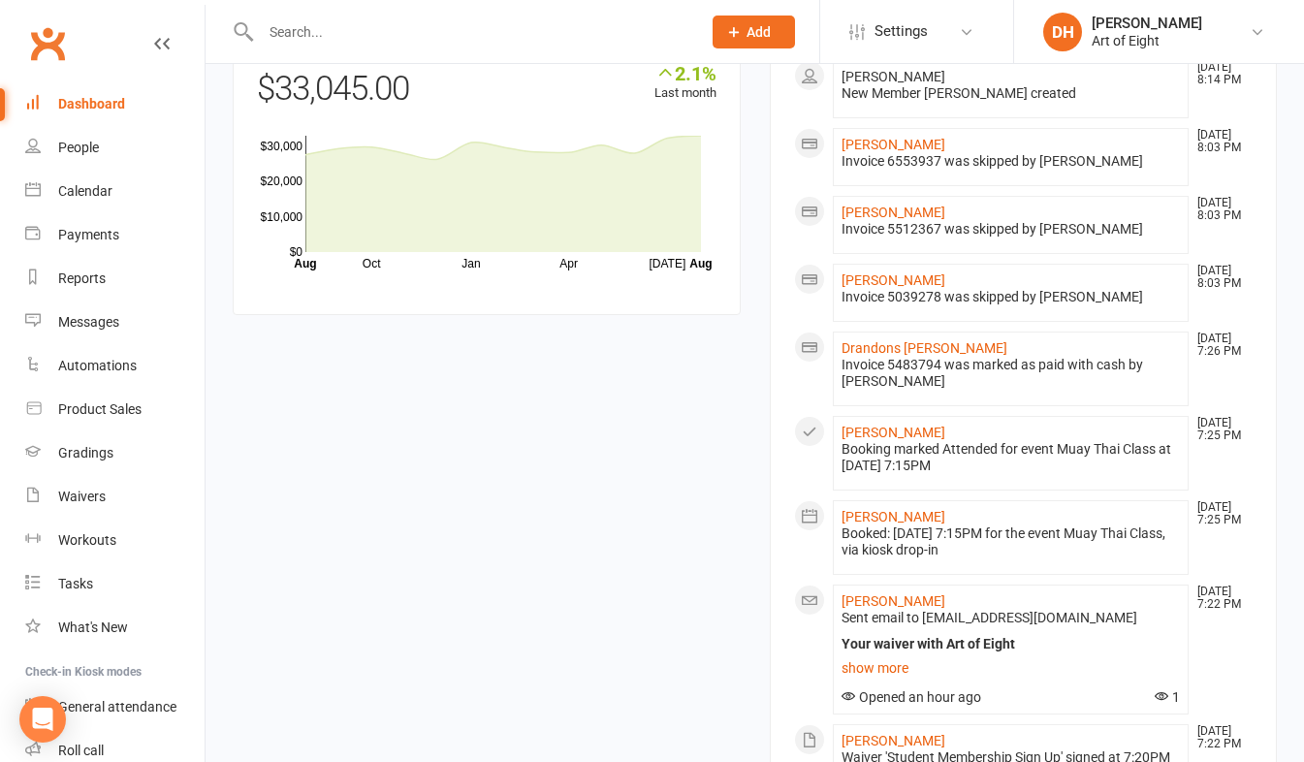
scroll to position [1668, 0]
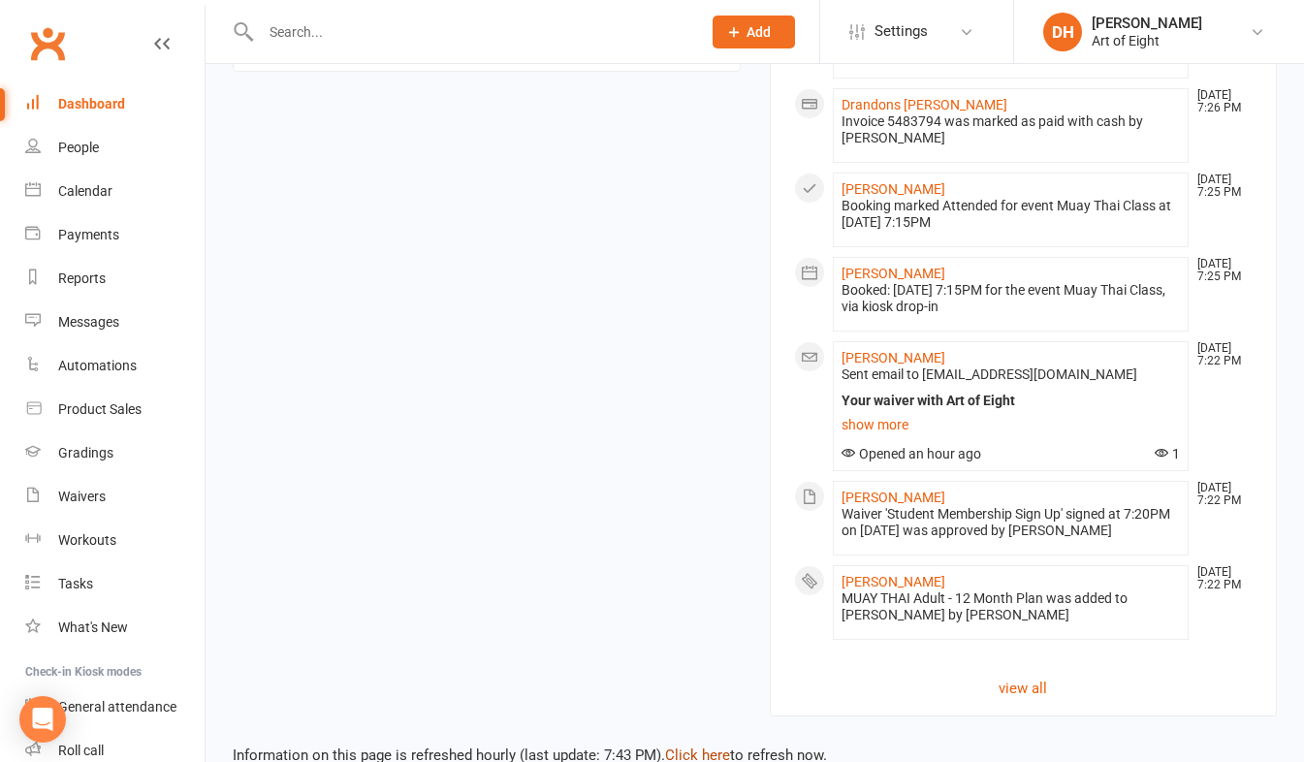
click at [681, 747] on link "Click here" at bounding box center [697, 755] width 65 height 17
click at [687, 747] on link "Click here" at bounding box center [697, 755] width 65 height 17
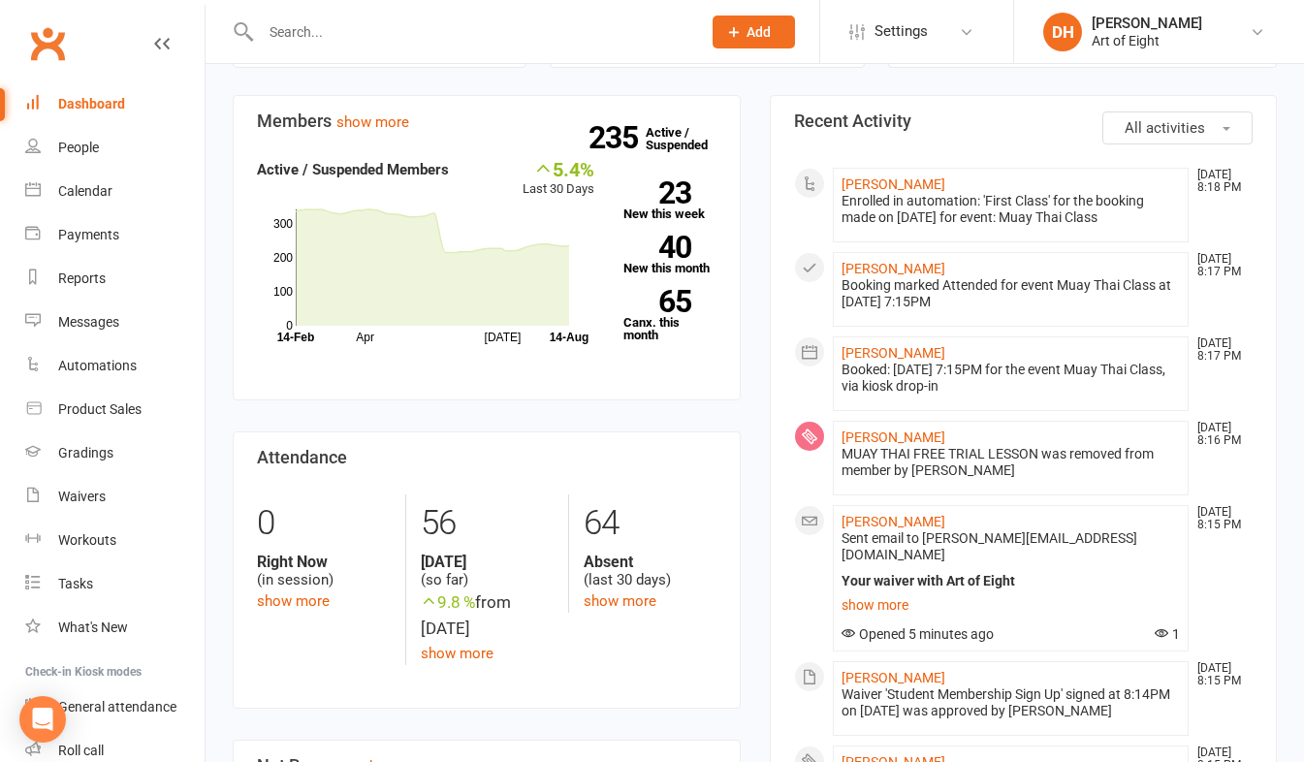
scroll to position [310, 0]
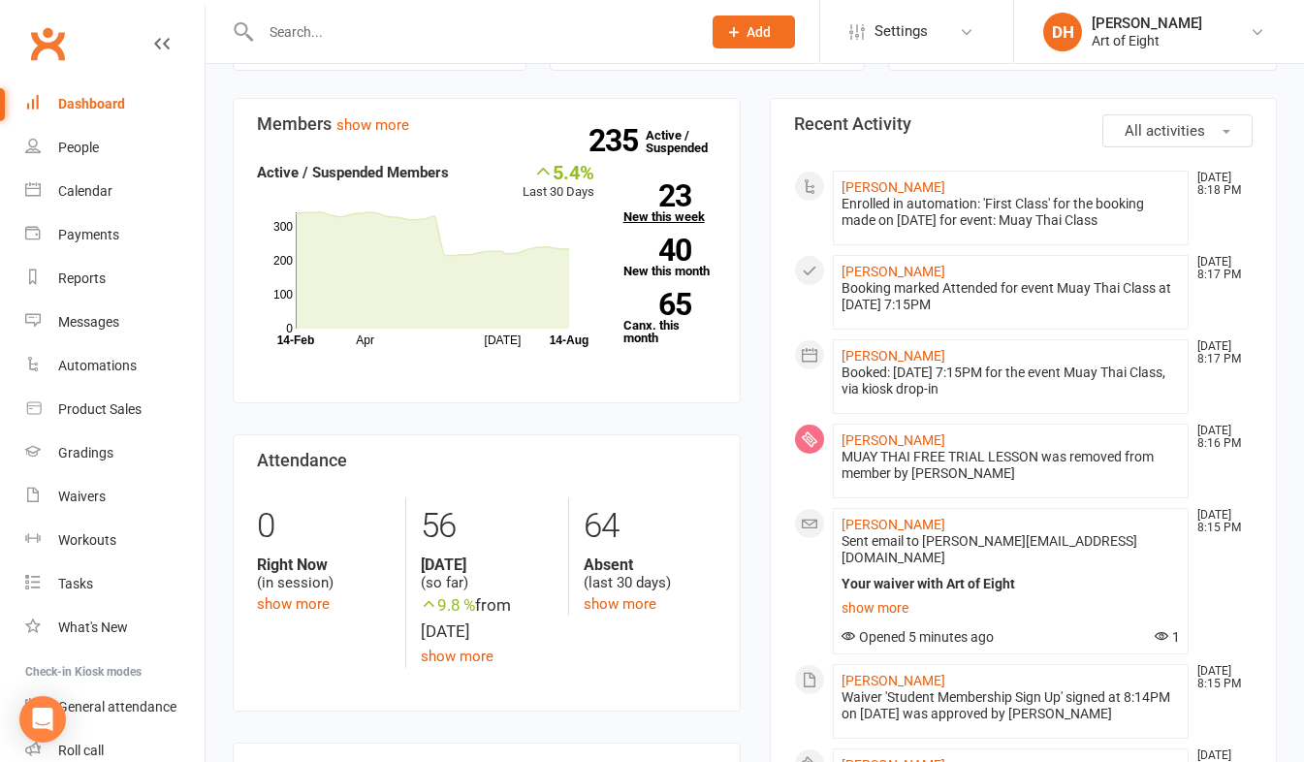
click at [639, 210] on link "23 New this week" at bounding box center [669, 203] width 93 height 39
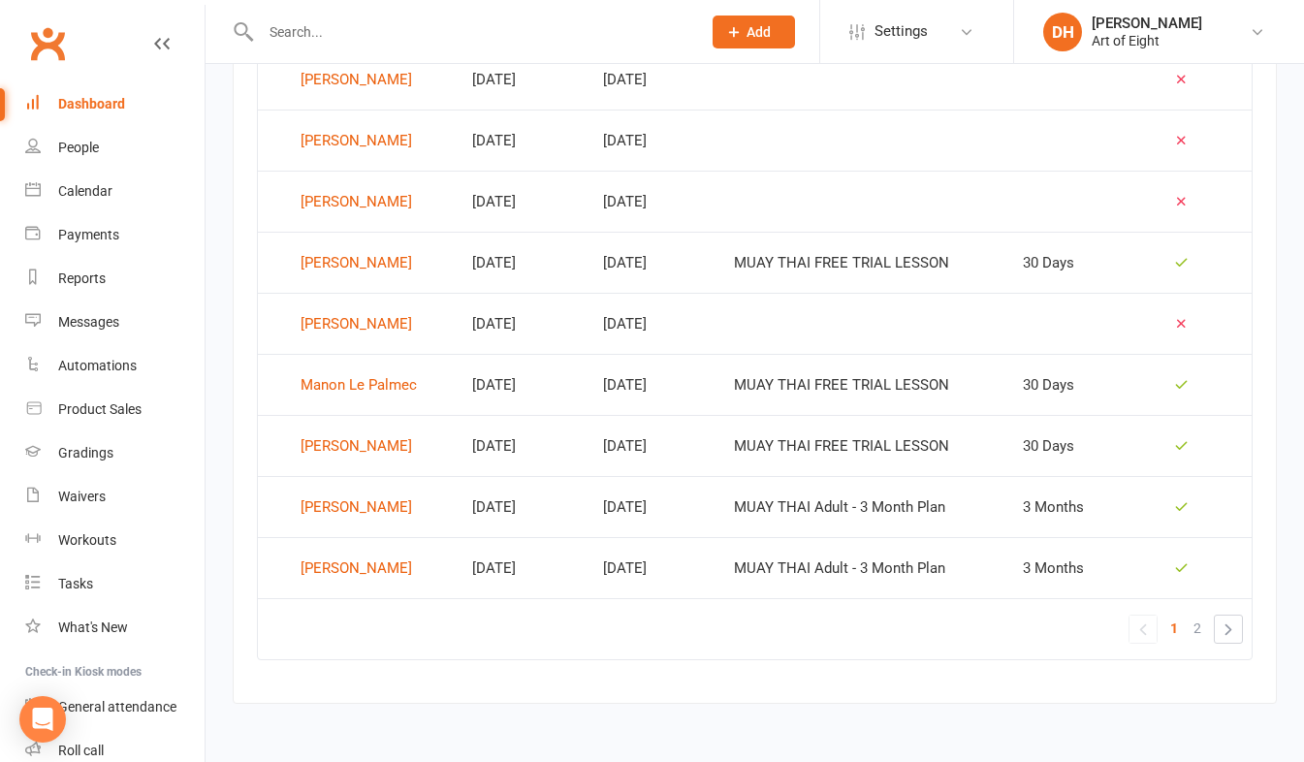
scroll to position [1259, 0]
click at [1197, 628] on span "2" at bounding box center [1197, 627] width 8 height 27
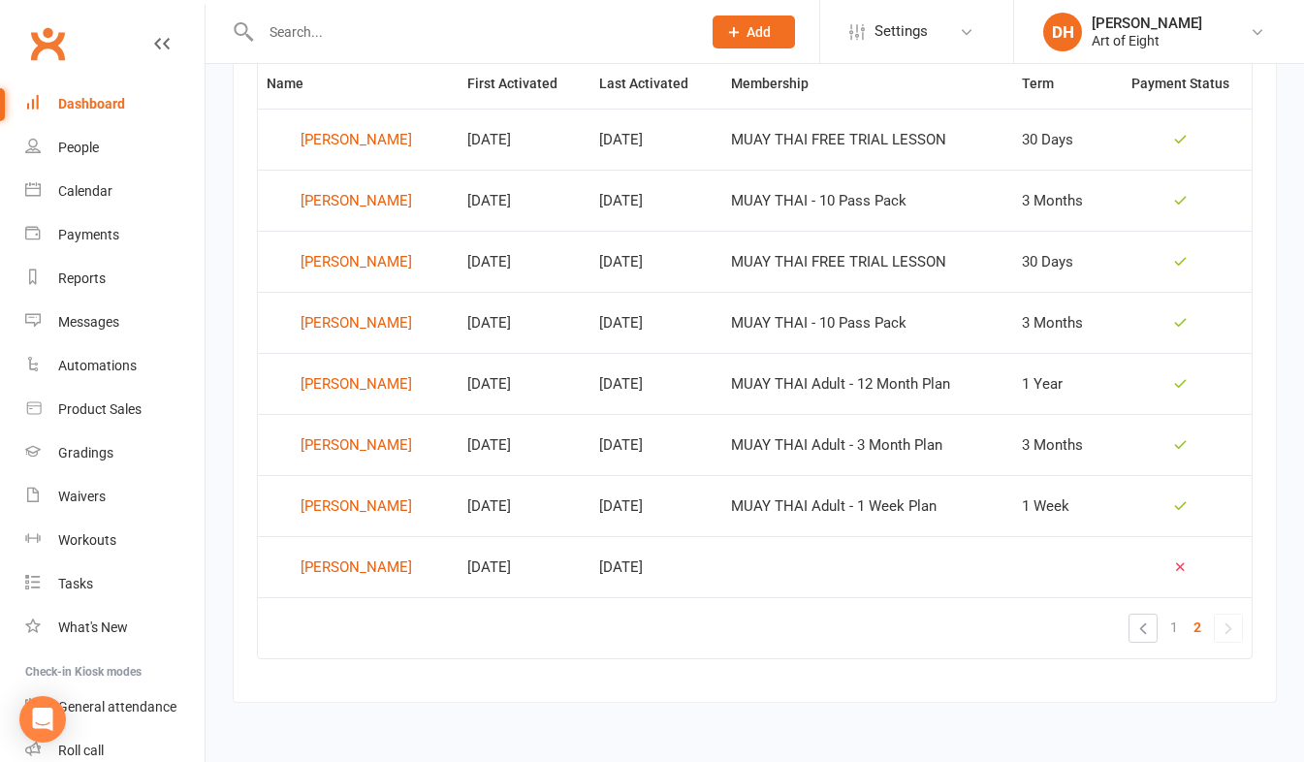
scroll to position [735, 0]
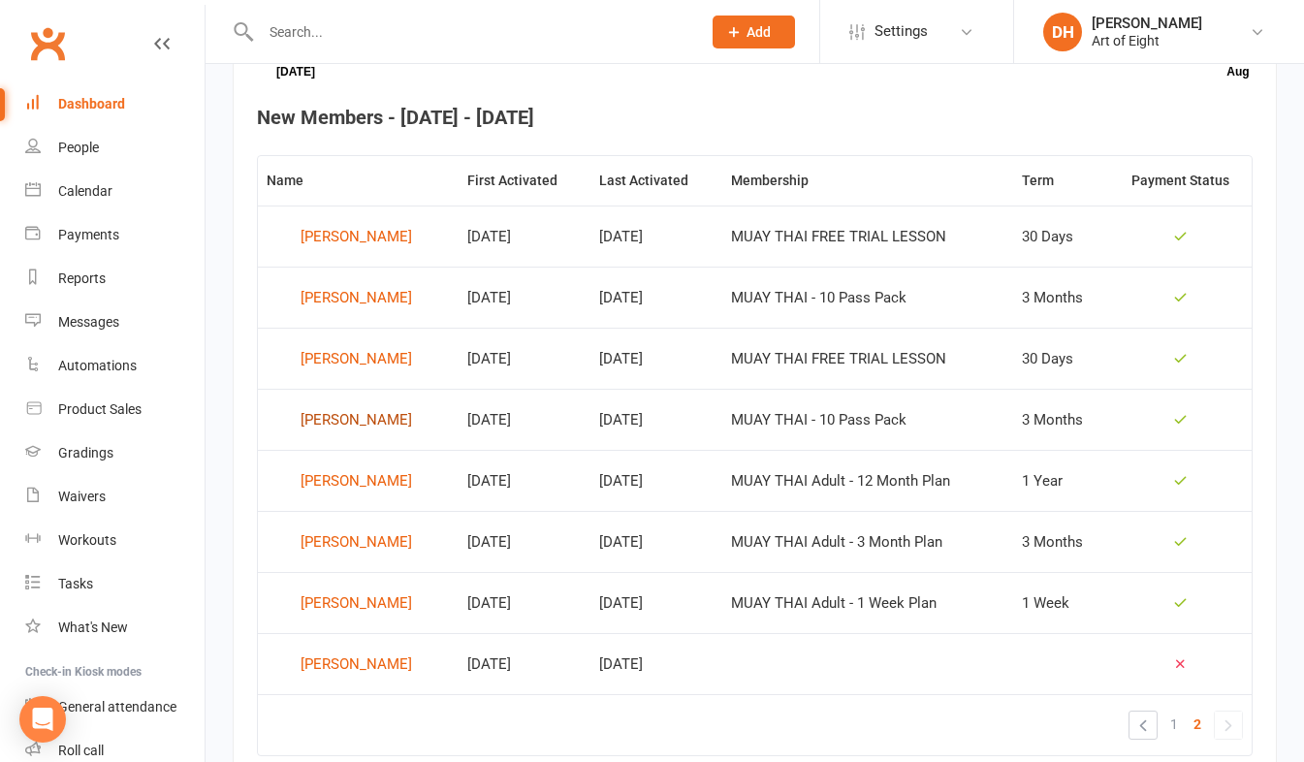
click at [342, 419] on div "[PERSON_NAME]" at bounding box center [356, 419] width 111 height 29
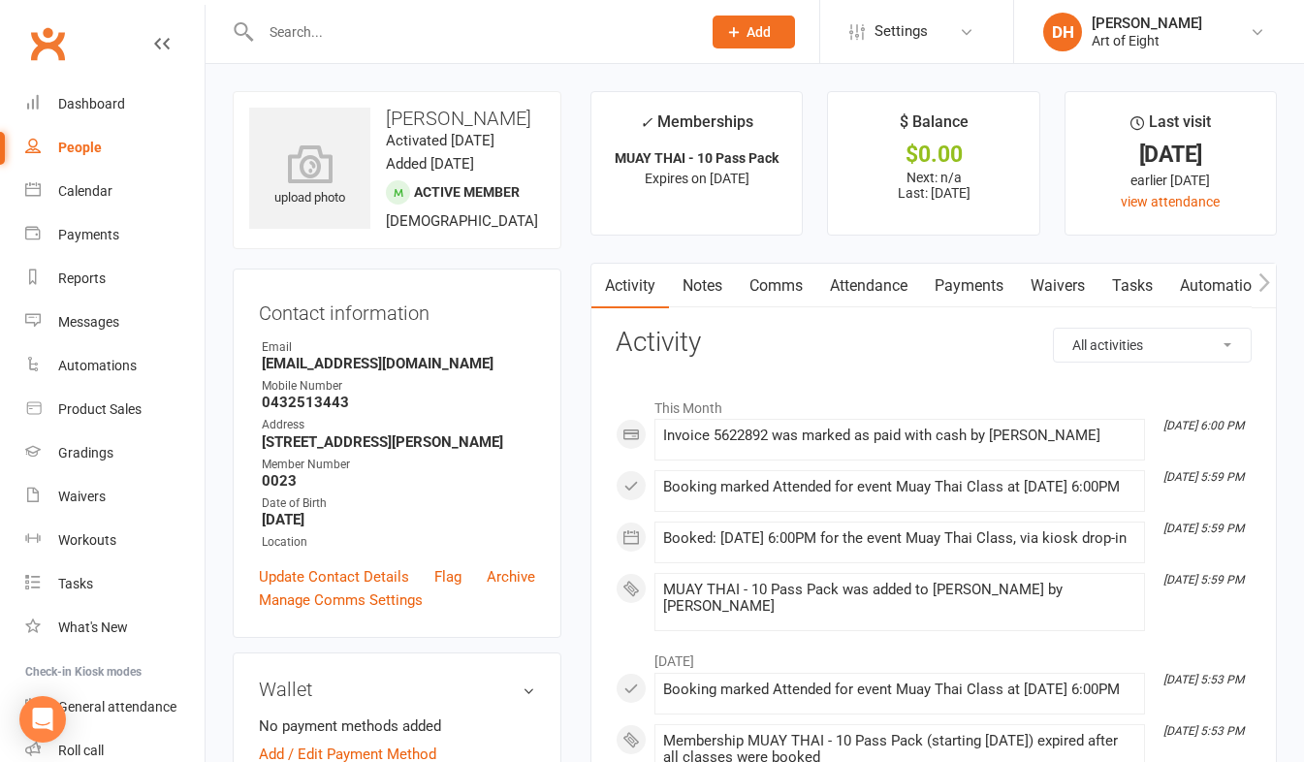
click at [968, 284] on link "Payments" at bounding box center [969, 286] width 96 height 45
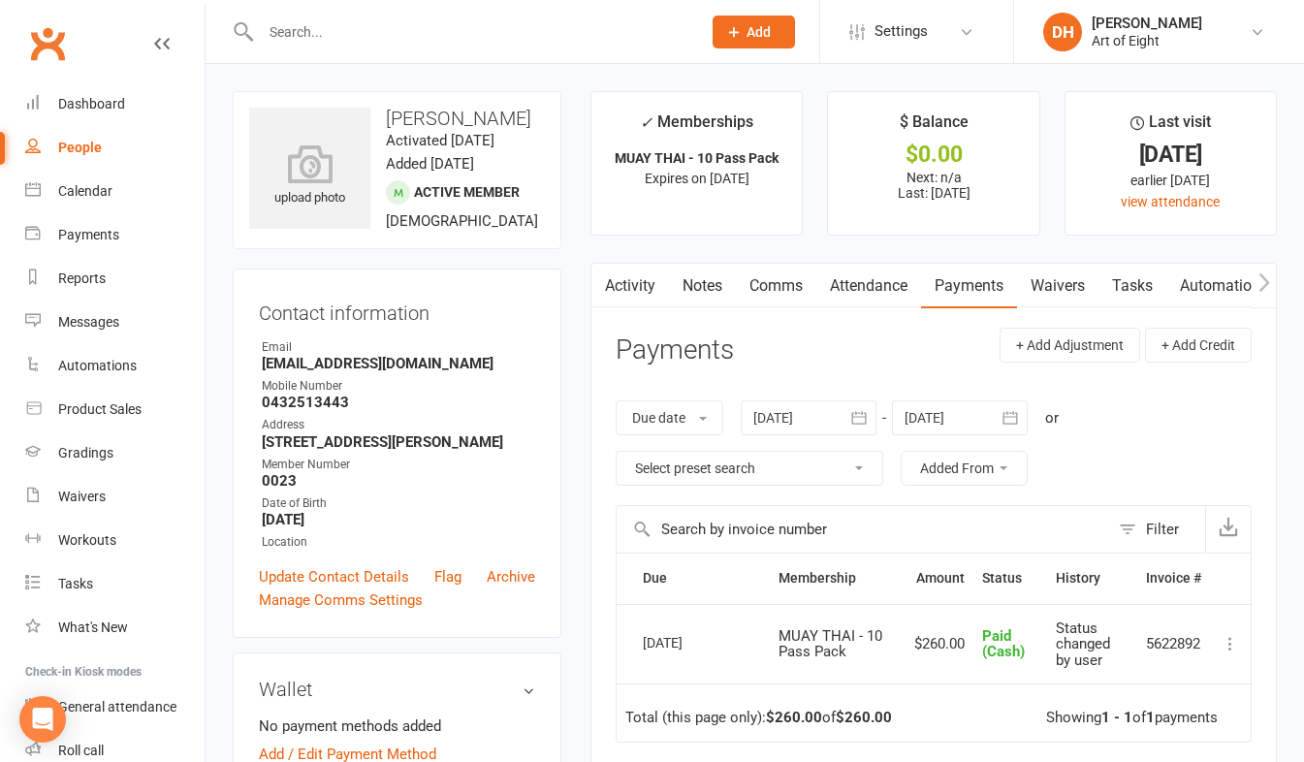
scroll to position [97, 0]
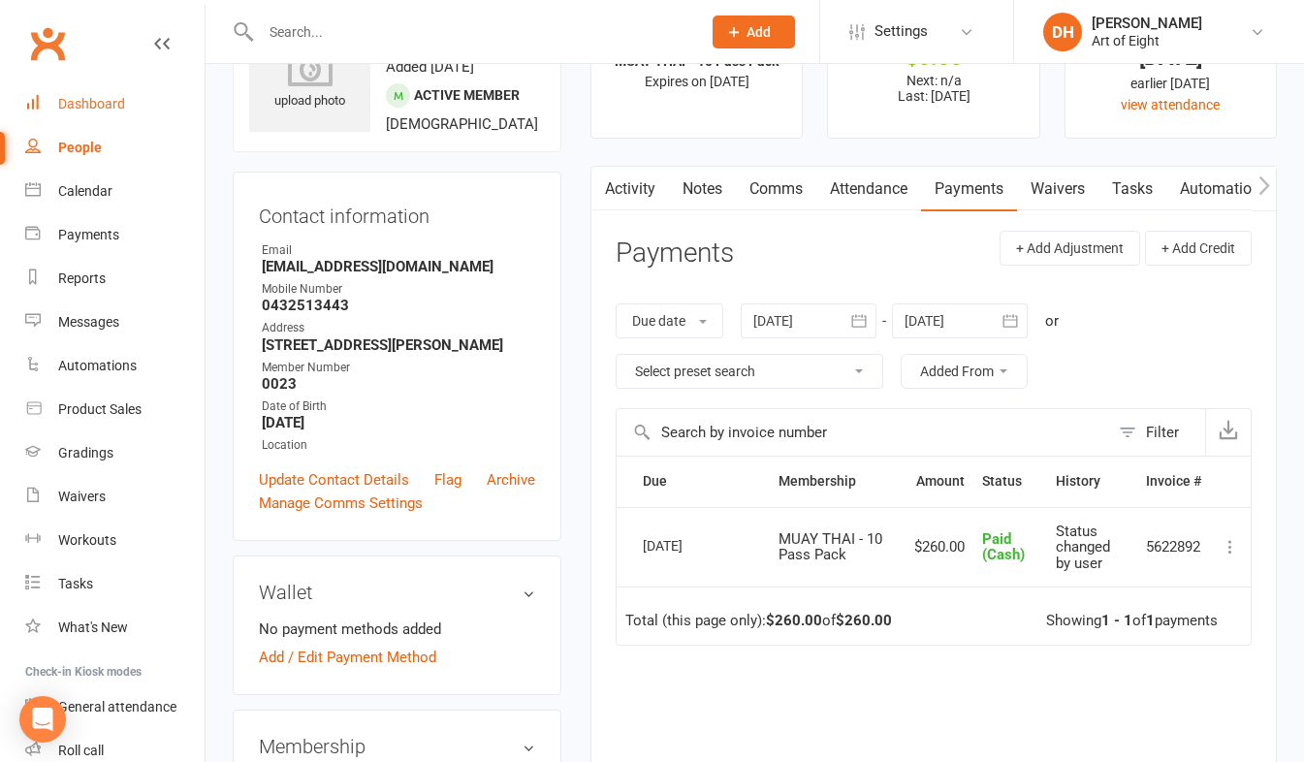
click at [94, 103] on div "Dashboard" at bounding box center [91, 104] width 67 height 16
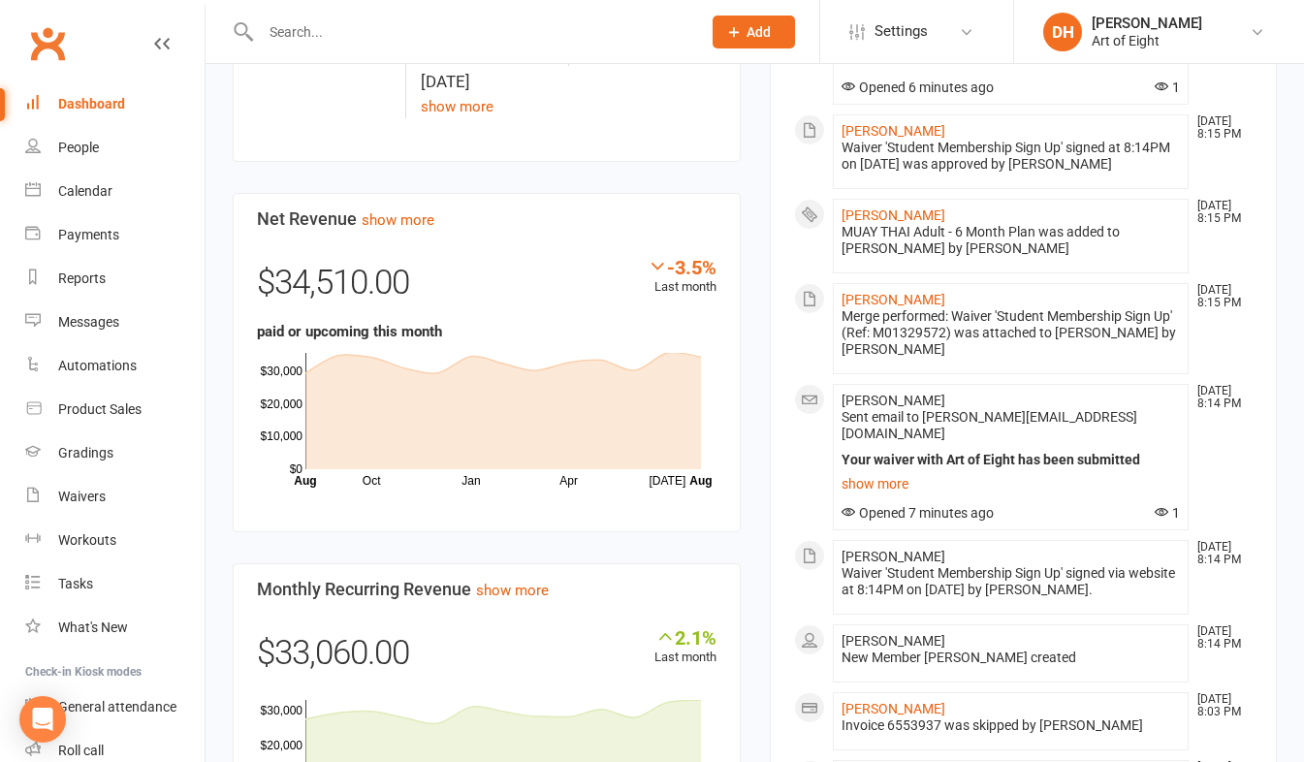
scroll to position [970, 0]
